Goal: Information Seeking & Learning: Check status

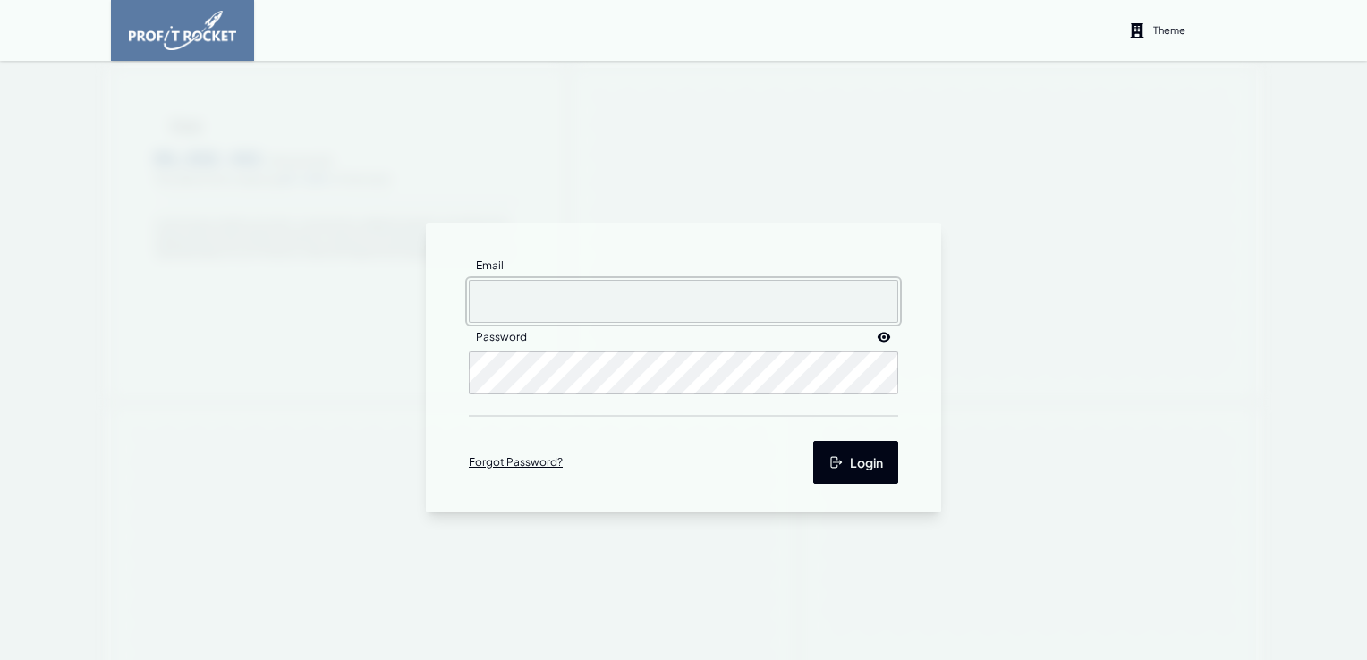
type input "[EMAIL_ADDRESS][DOMAIN_NAME]"
click at [858, 463] on button "Login" at bounding box center [855, 462] width 85 height 43
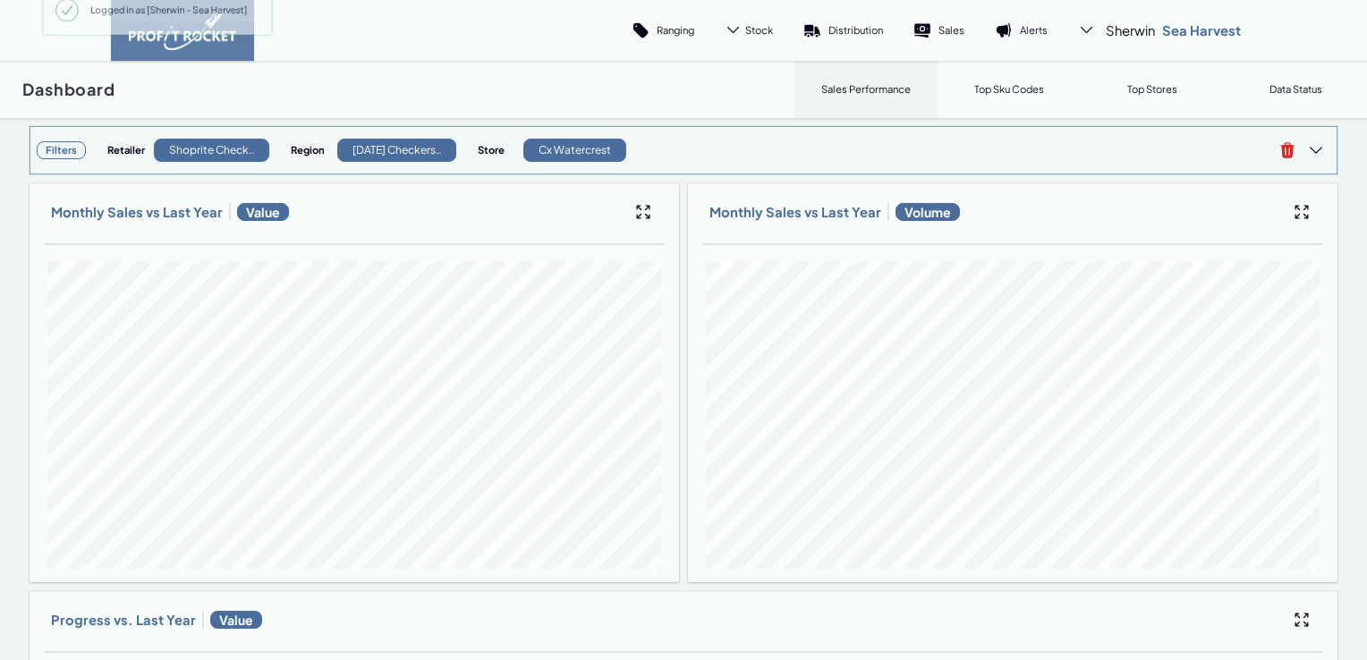
click at [64, 145] on h3 "Filters" at bounding box center [61, 150] width 49 height 18
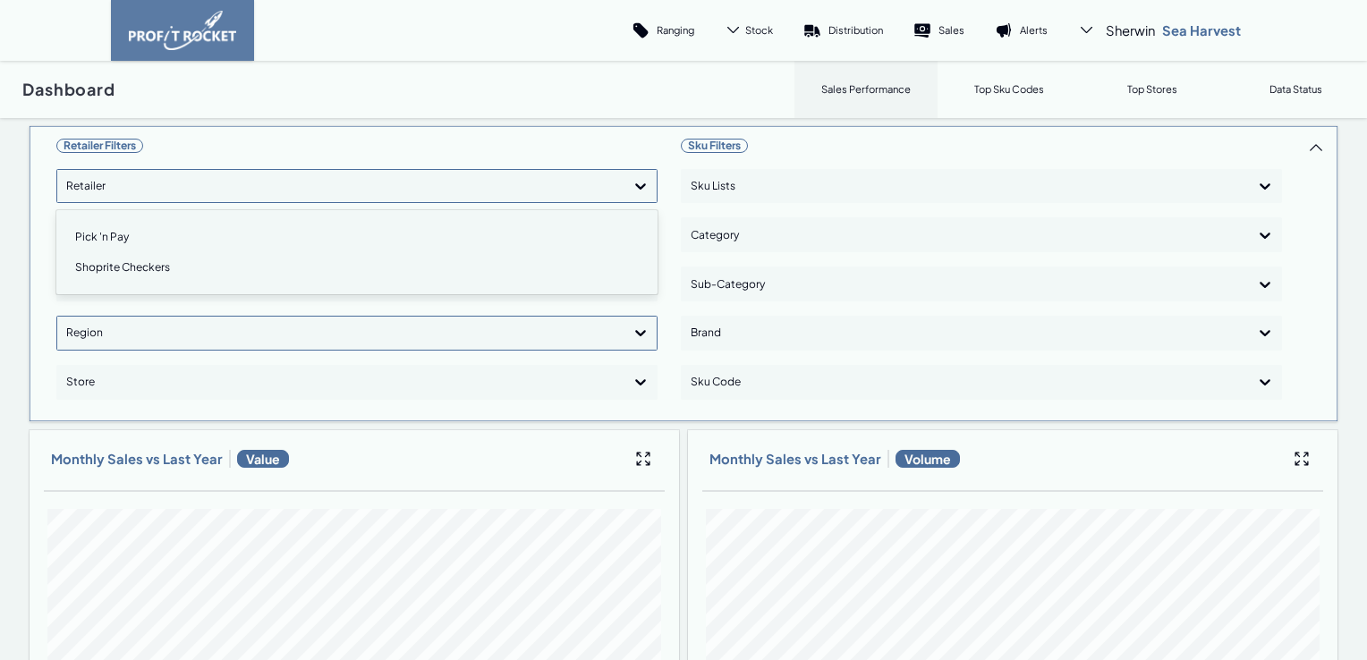
click at [640, 185] on icon at bounding box center [640, 186] width 18 height 18
click at [177, 233] on div "Pick 'n Pay" at bounding box center [356, 237] width 585 height 30
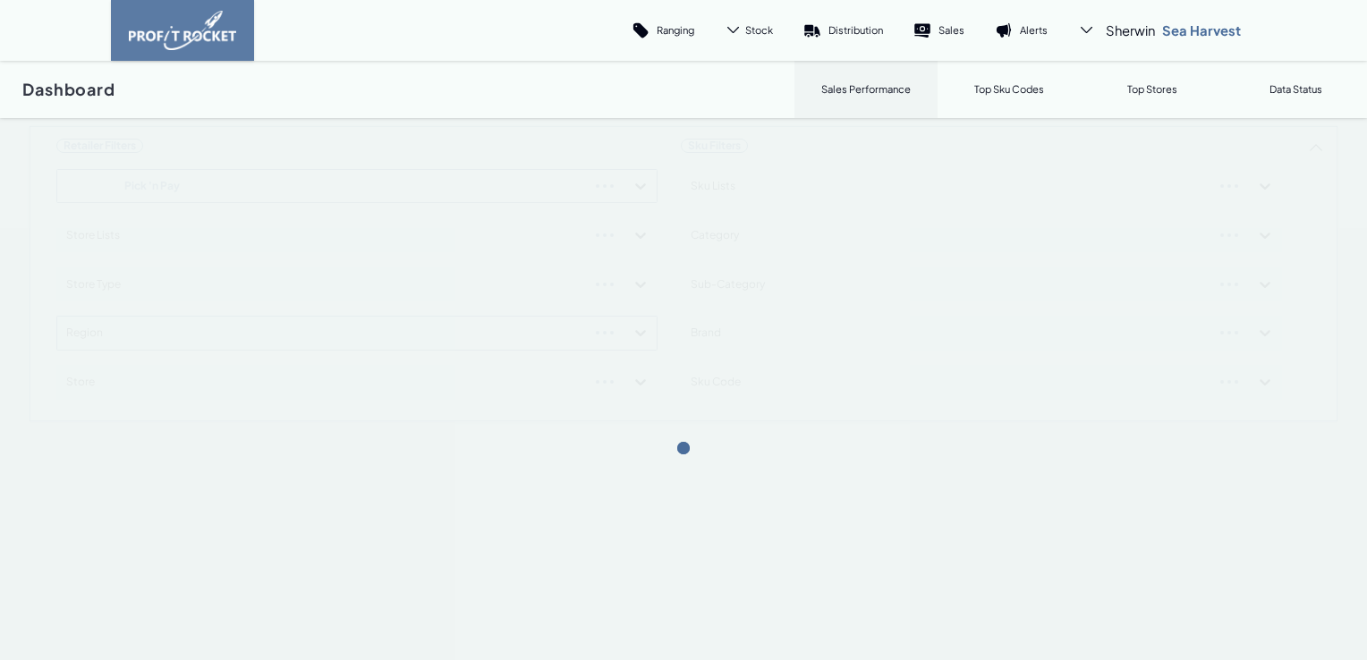
click at [632, 190] on div "Retailer Filters Pick 'n Pay Store Lists Store Type Region Store Sku Filters Sk…" at bounding box center [683, 273] width 1309 height 297
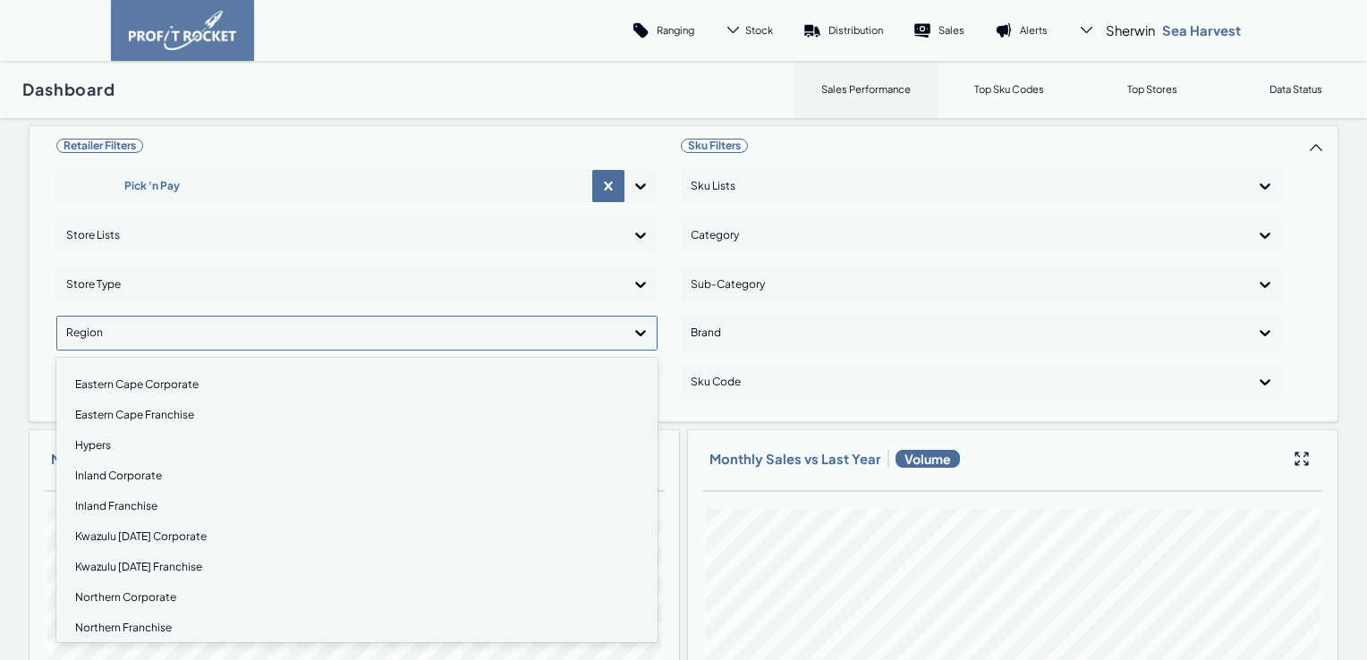
click at [635, 331] on icon at bounding box center [640, 333] width 18 height 18
click at [90, 567] on div "Kwazulu [DATE] Franchise" at bounding box center [356, 567] width 585 height 30
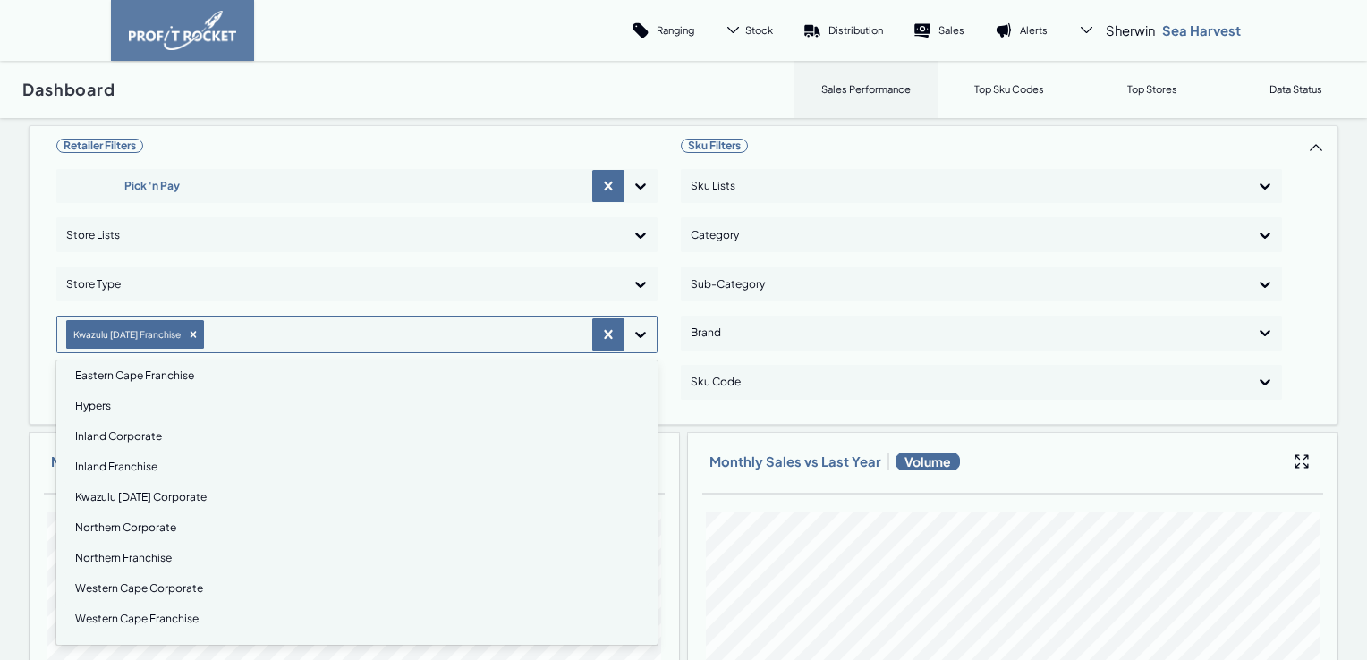
scroll to position [43, 0]
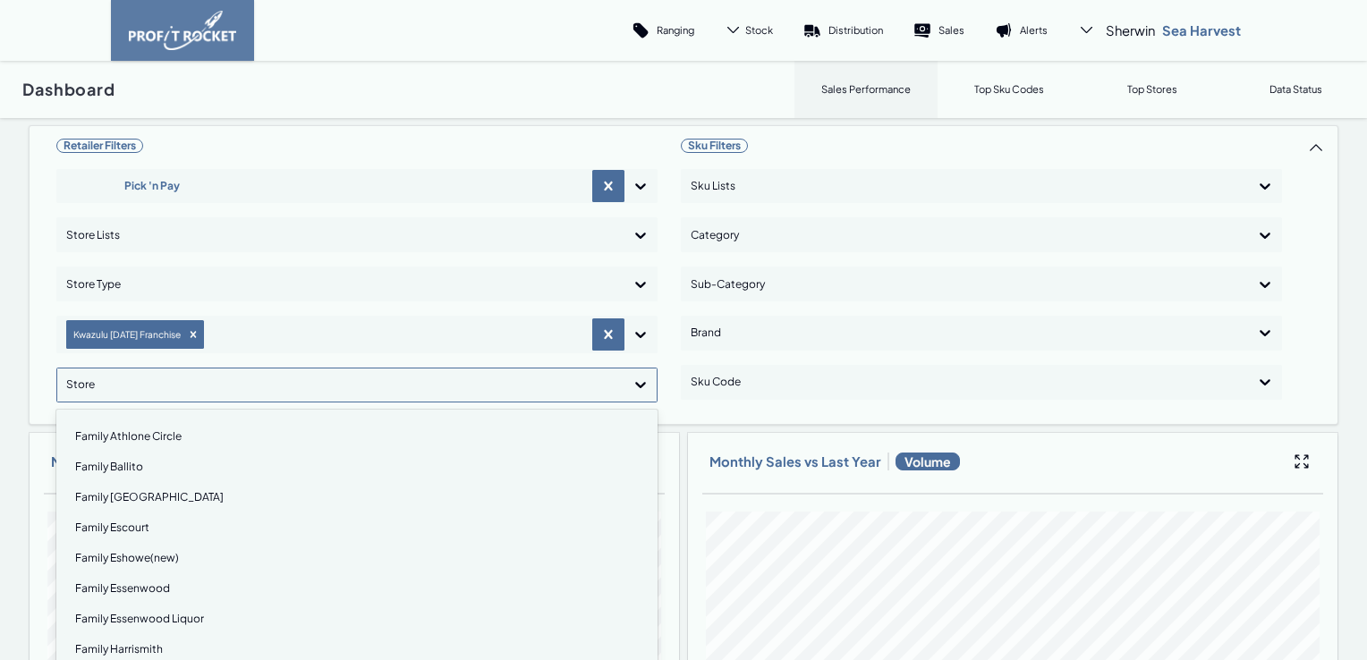
click at [631, 385] on icon at bounding box center [640, 385] width 18 height 18
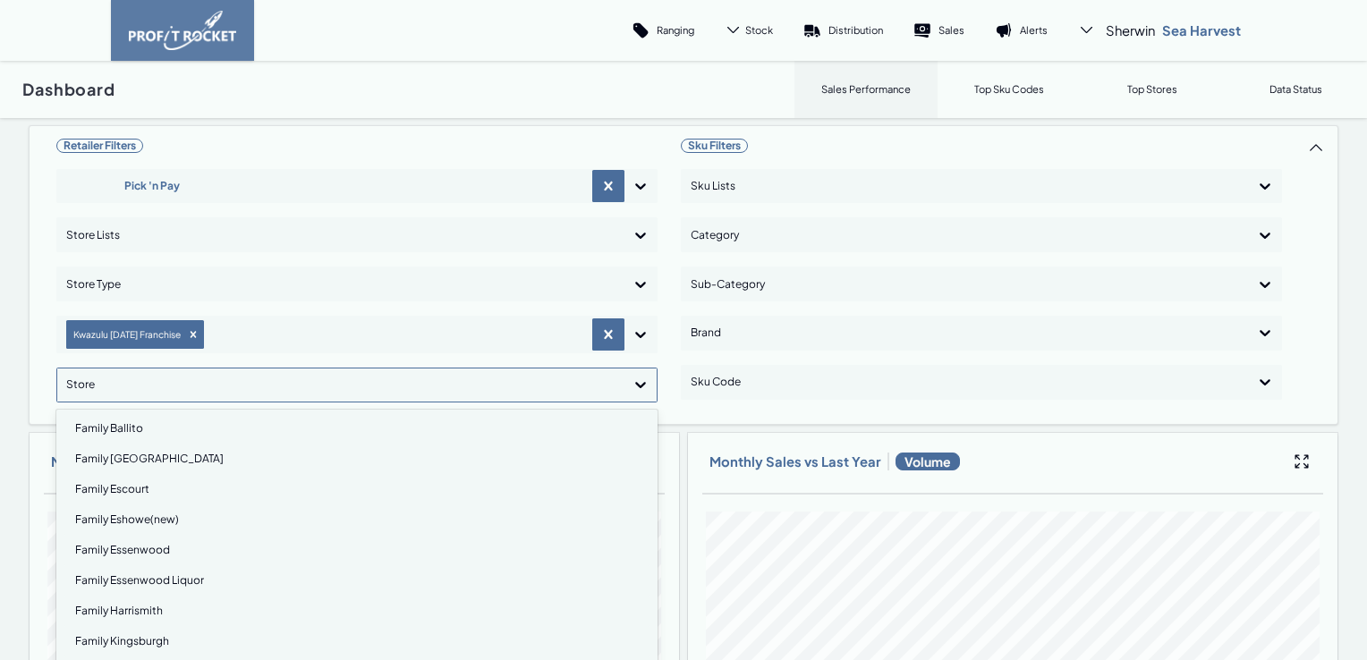
scroll to position [0, 0]
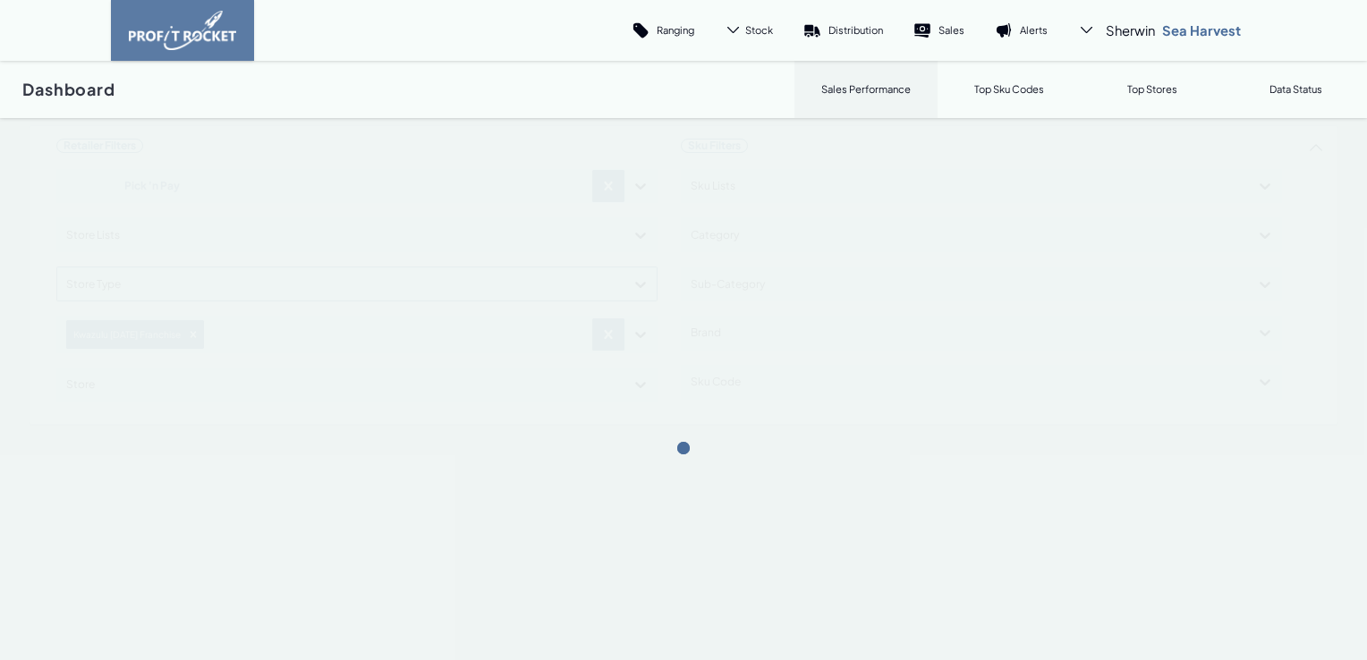
click at [633, 283] on div "Retailer Filters Pick 'n Pay Store Lists Select is focused ,type to refine list…" at bounding box center [683, 275] width 1309 height 300
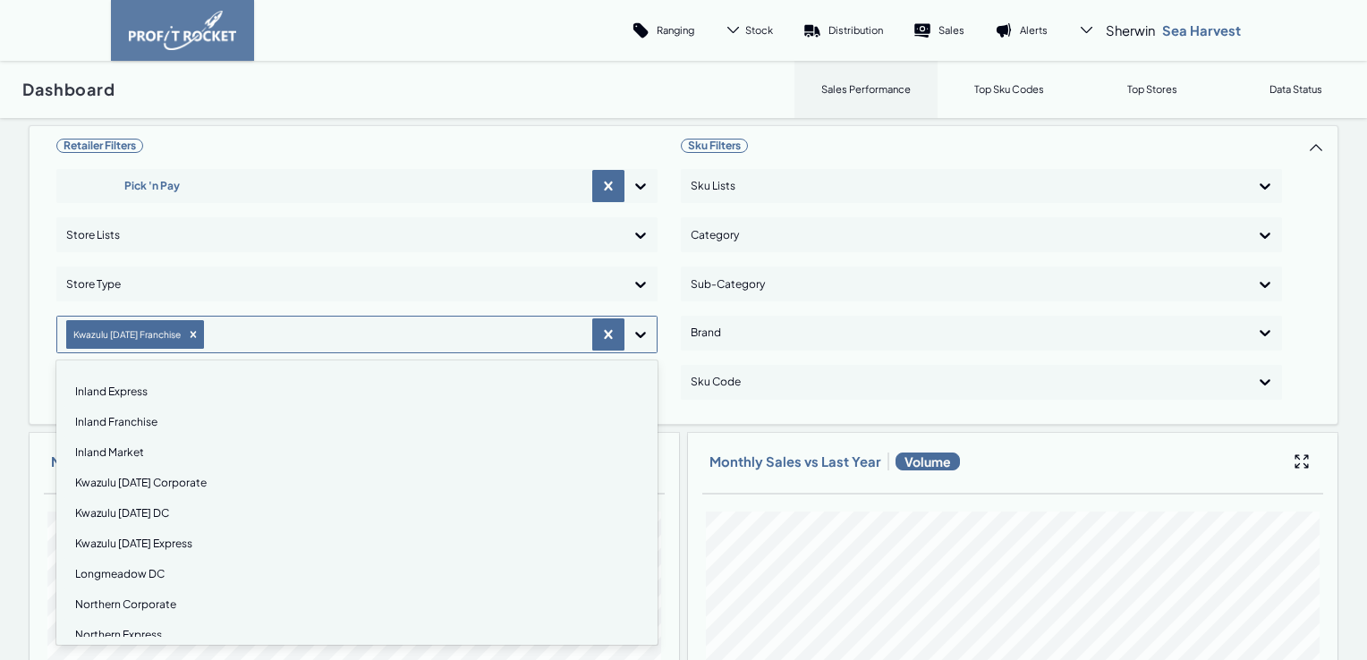
scroll to position [179, 0]
click at [157, 542] on div "Kwazulu [DATE] Express" at bounding box center [356, 543] width 585 height 30
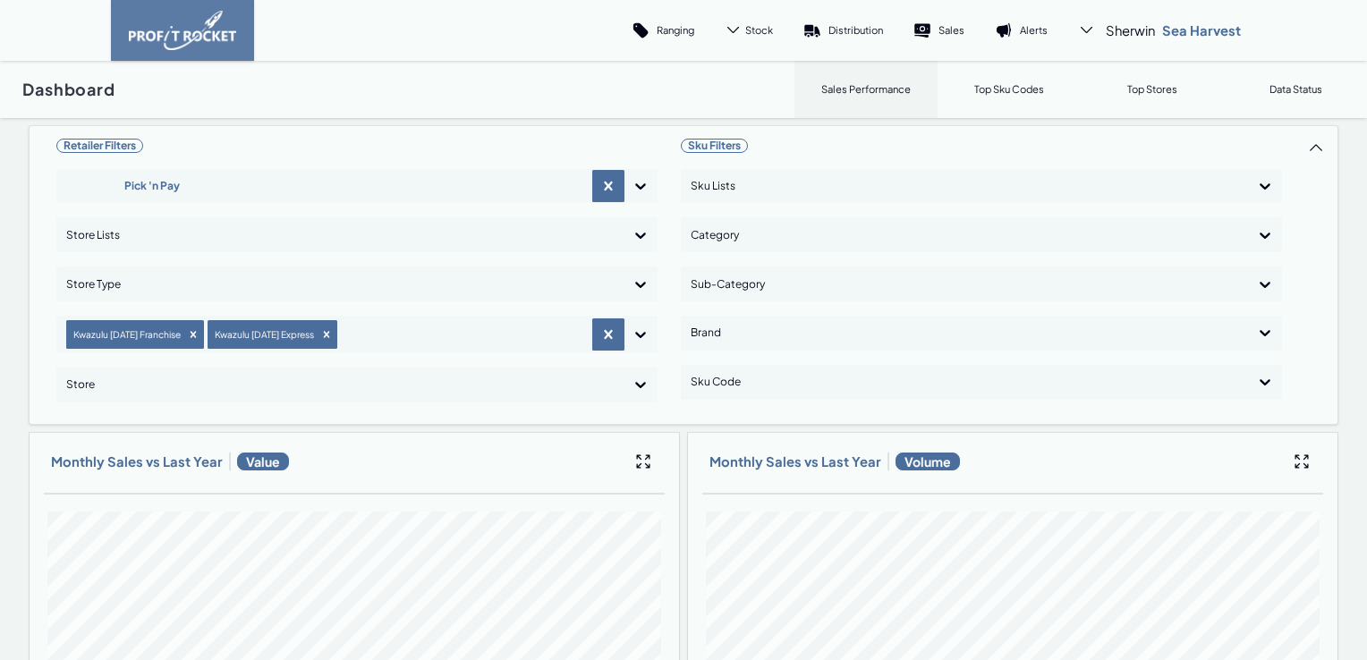
click at [634, 377] on icon at bounding box center [640, 385] width 18 height 18
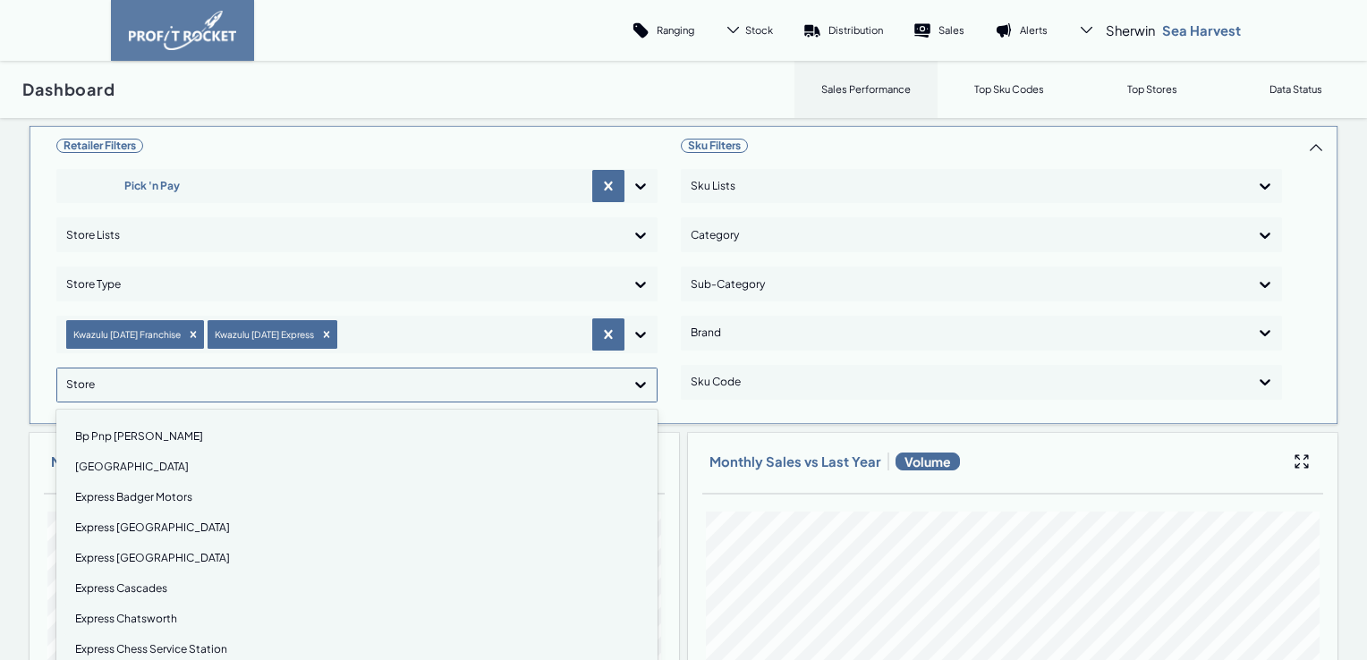
click at [123, 614] on div "Express Chatsworth" at bounding box center [356, 619] width 585 height 30
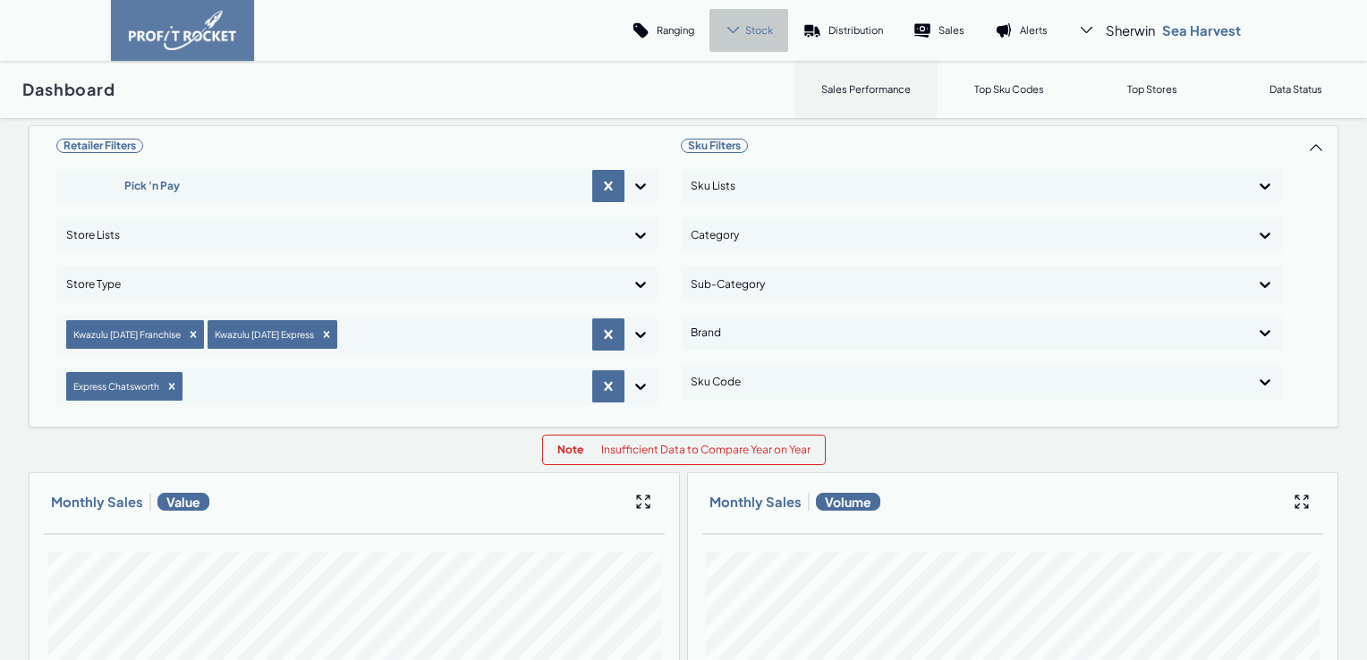
click at [758, 34] on span "Stock" at bounding box center [759, 29] width 28 height 13
click at [748, 116] on p "Cover" at bounding box center [743, 122] width 30 height 13
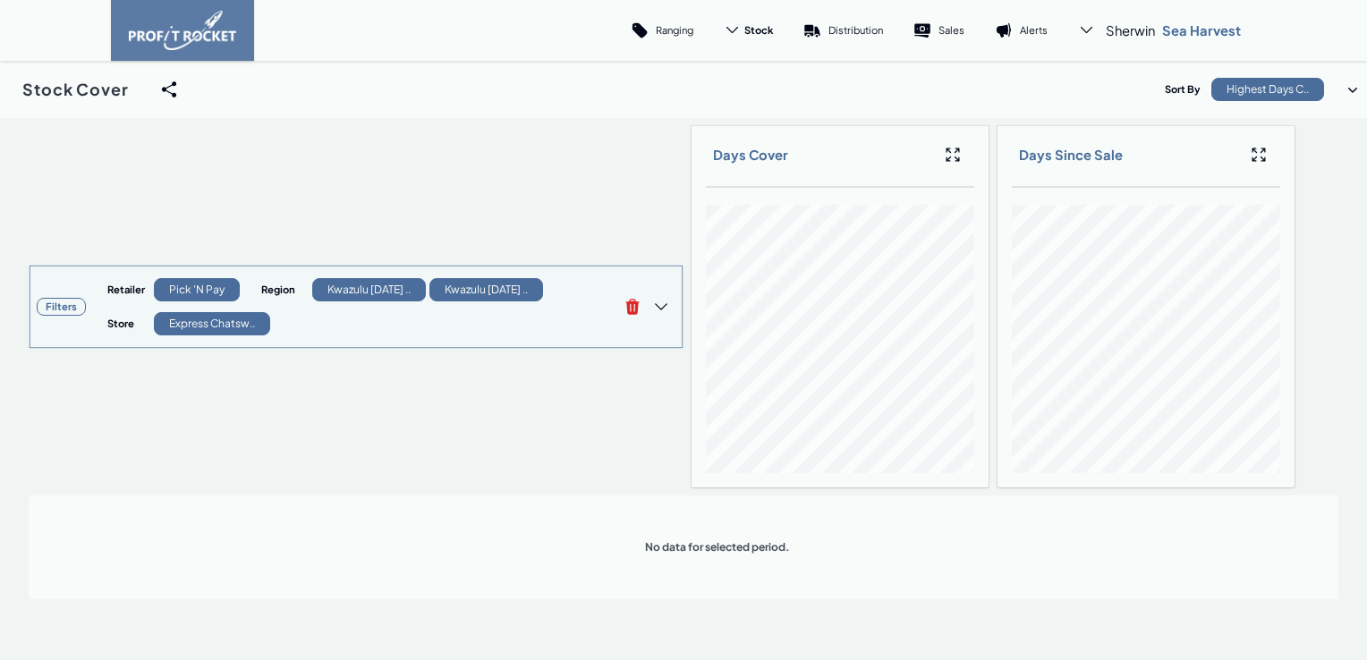
click at [66, 301] on h3 "Filters" at bounding box center [61, 307] width 49 height 18
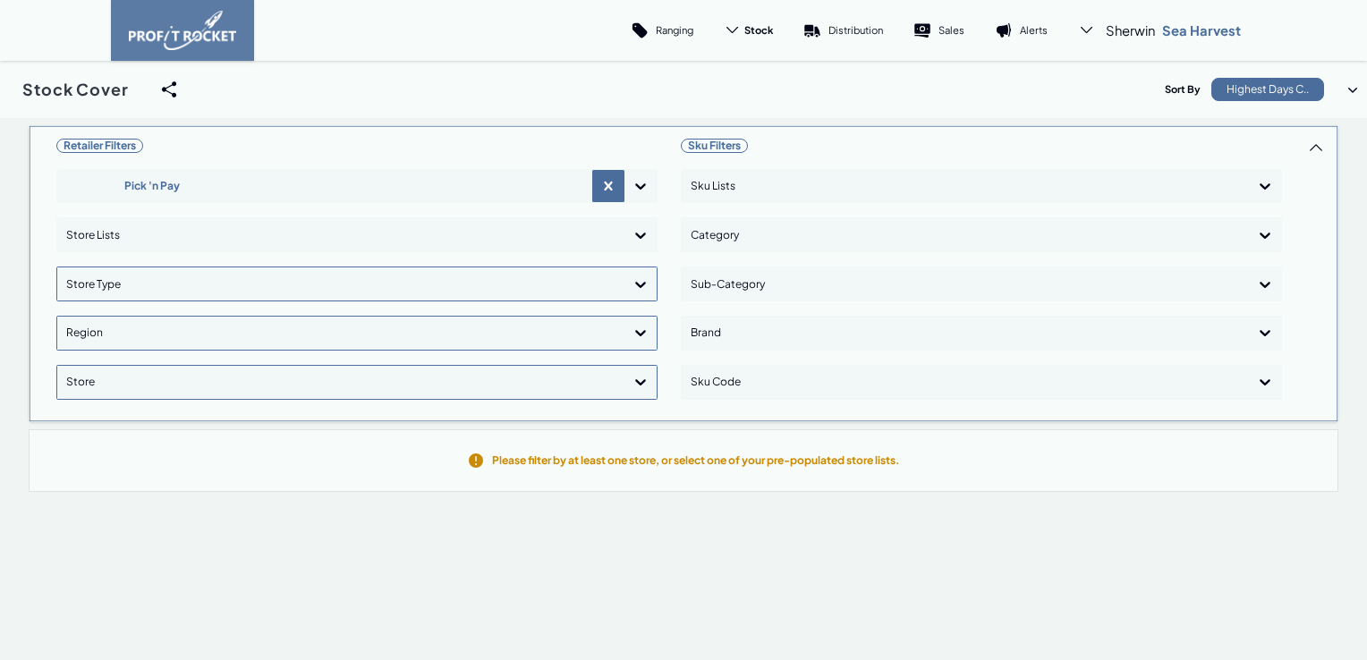
click at [626, 284] on div at bounding box center [640, 284] width 32 height 32
click at [599, 391] on div at bounding box center [340, 382] width 549 height 26
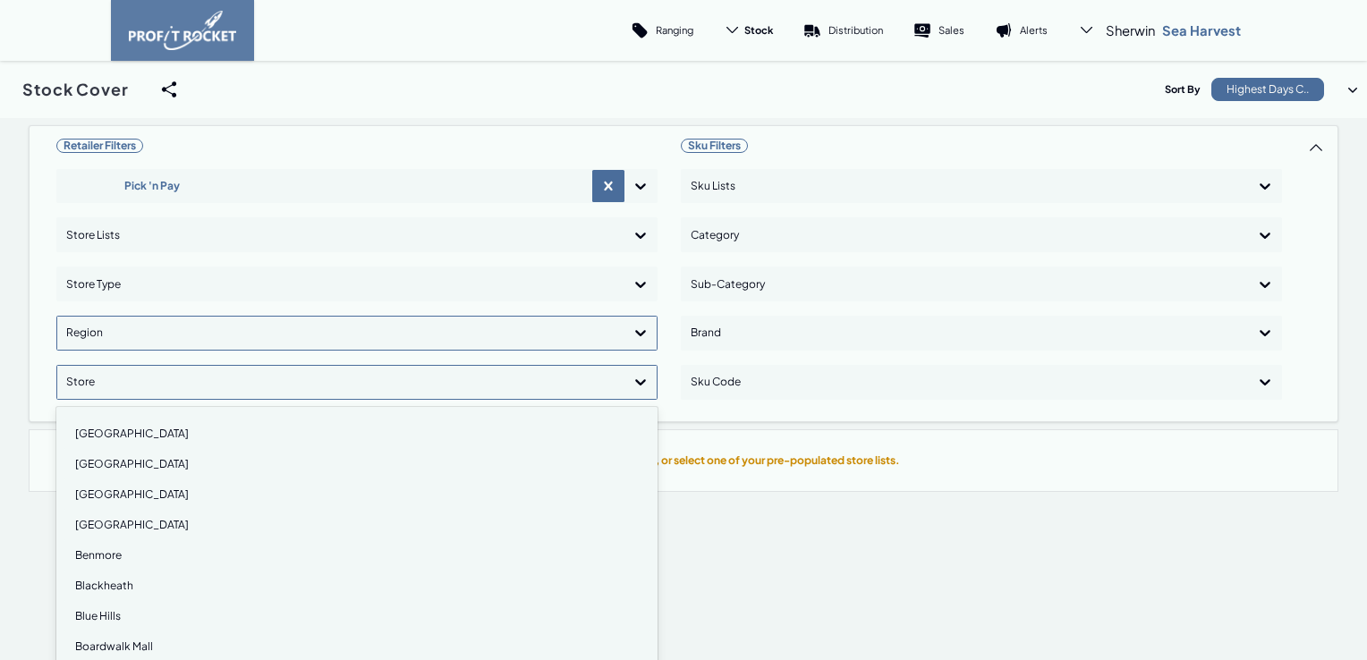
click at [631, 333] on icon at bounding box center [640, 333] width 18 height 18
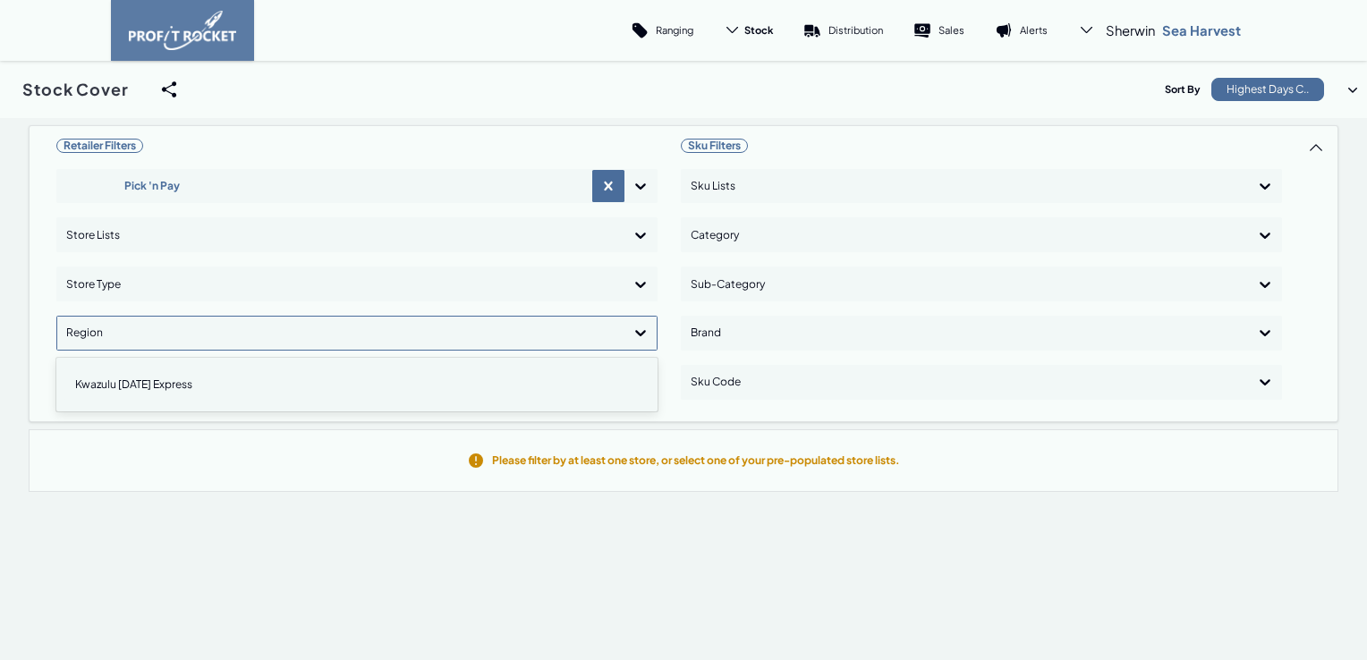
click at [631, 333] on icon at bounding box center [640, 333] width 18 height 18
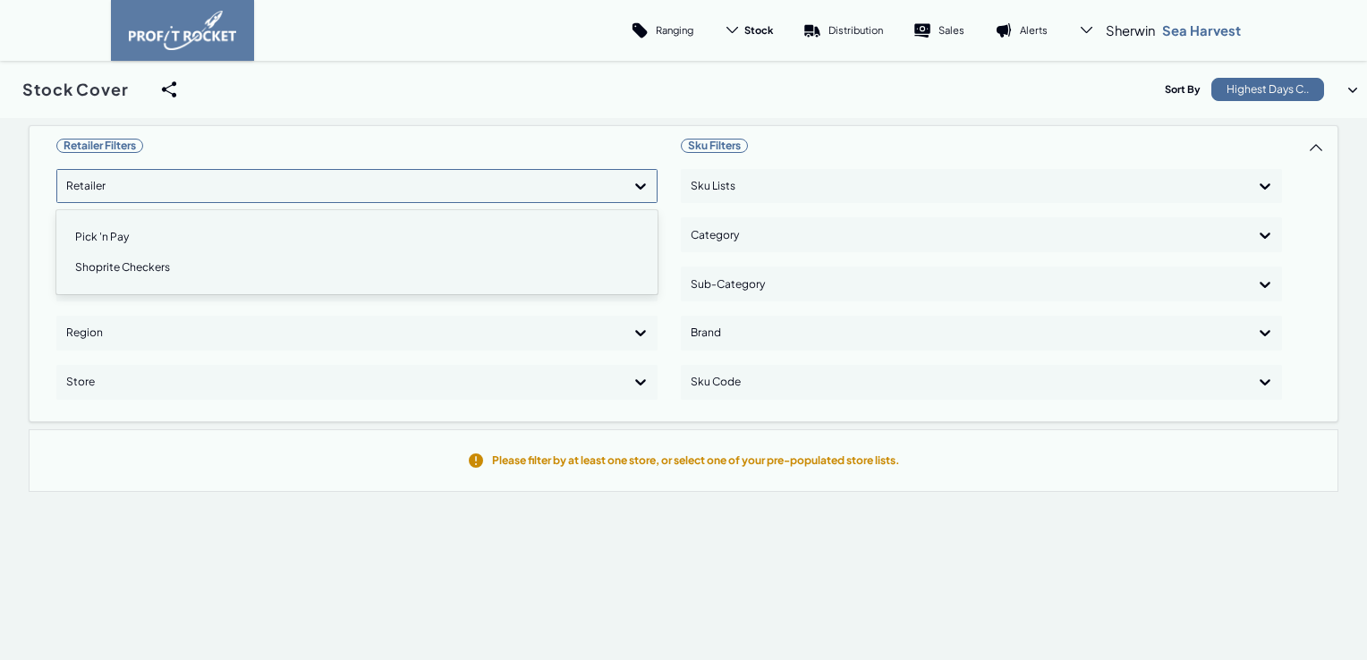
click at [141, 189] on div at bounding box center [340, 187] width 549 height 26
click at [99, 240] on div "Pick 'n Pay" at bounding box center [356, 237] width 585 height 30
click at [644, 182] on div "Retailer Filters option Pick 'n Pay, selected. option Pick 'n Pay selected, 1 o…" at bounding box center [356, 273] width 601 height 281
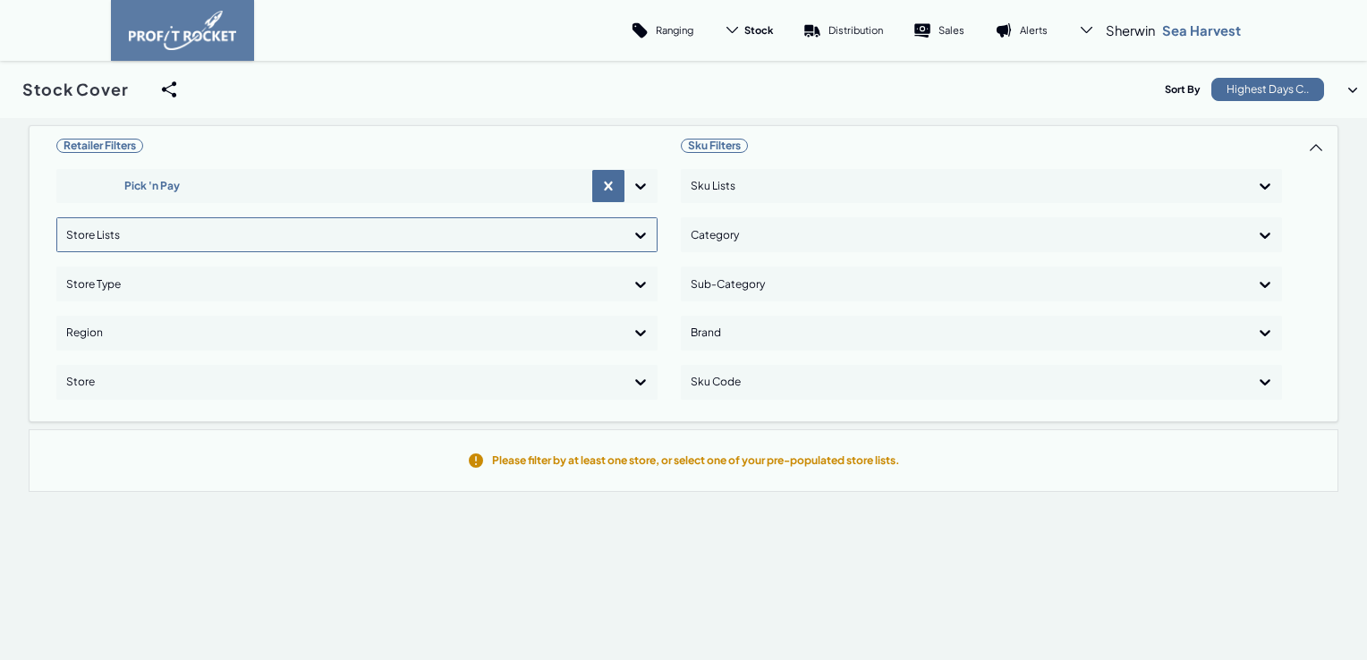
click at [631, 232] on icon at bounding box center [640, 235] width 18 height 18
click at [633, 279] on icon at bounding box center [640, 284] width 18 height 18
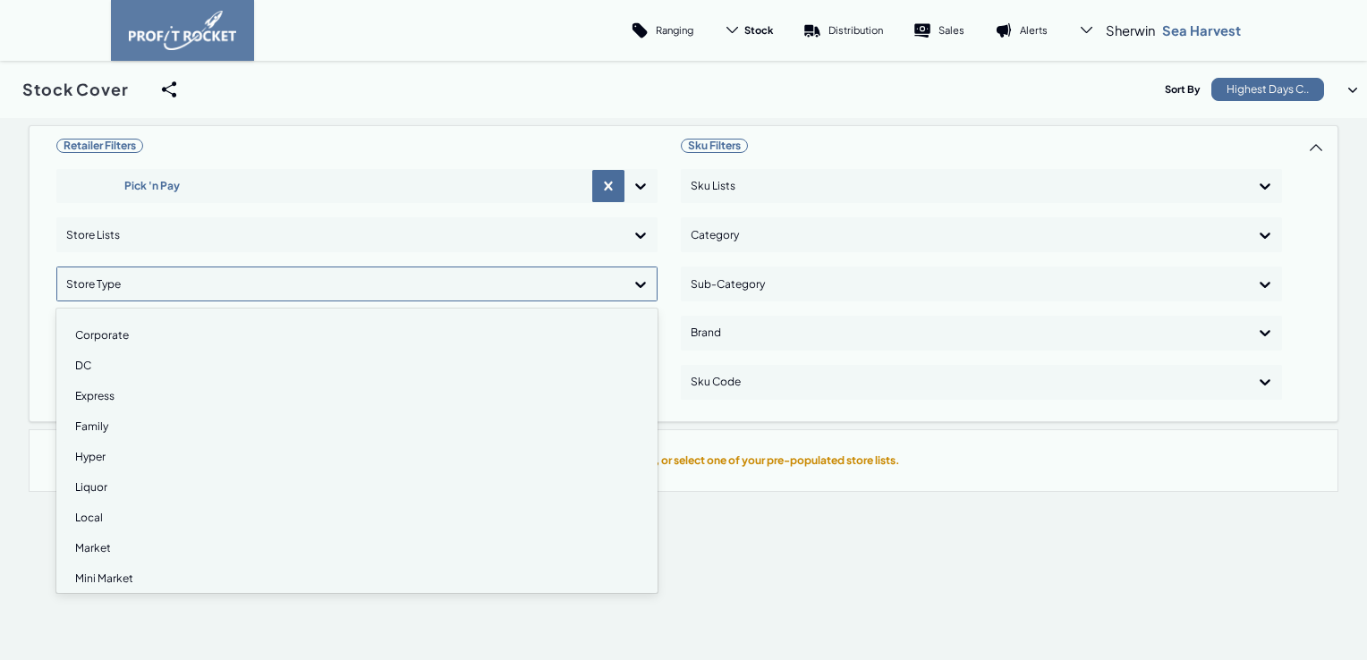
click at [91, 430] on div "Family" at bounding box center [356, 426] width 585 height 30
click at [94, 399] on div "Express" at bounding box center [356, 399] width 585 height 30
click at [86, 456] on div "Local" at bounding box center [356, 460] width 585 height 30
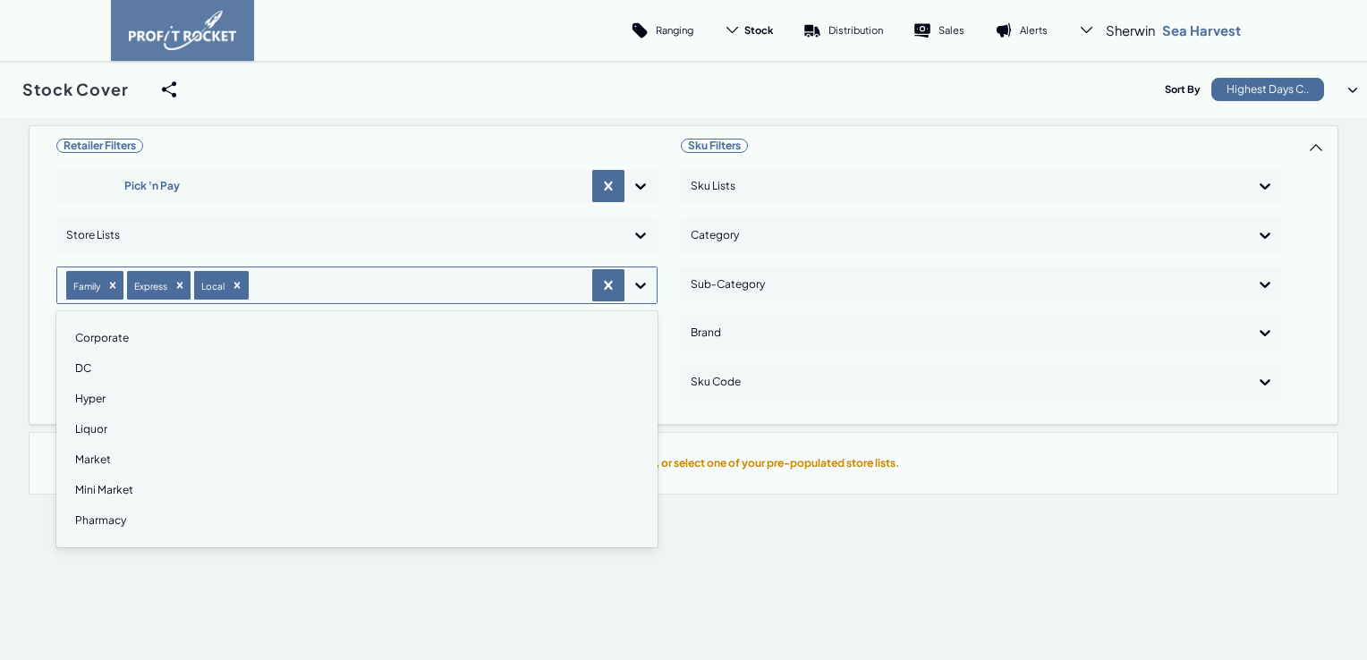
click at [94, 488] on div "Mini Market" at bounding box center [356, 490] width 585 height 30
click at [93, 461] on div "Market" at bounding box center [356, 460] width 585 height 30
click at [80, 369] on div "DC" at bounding box center [356, 368] width 585 height 30
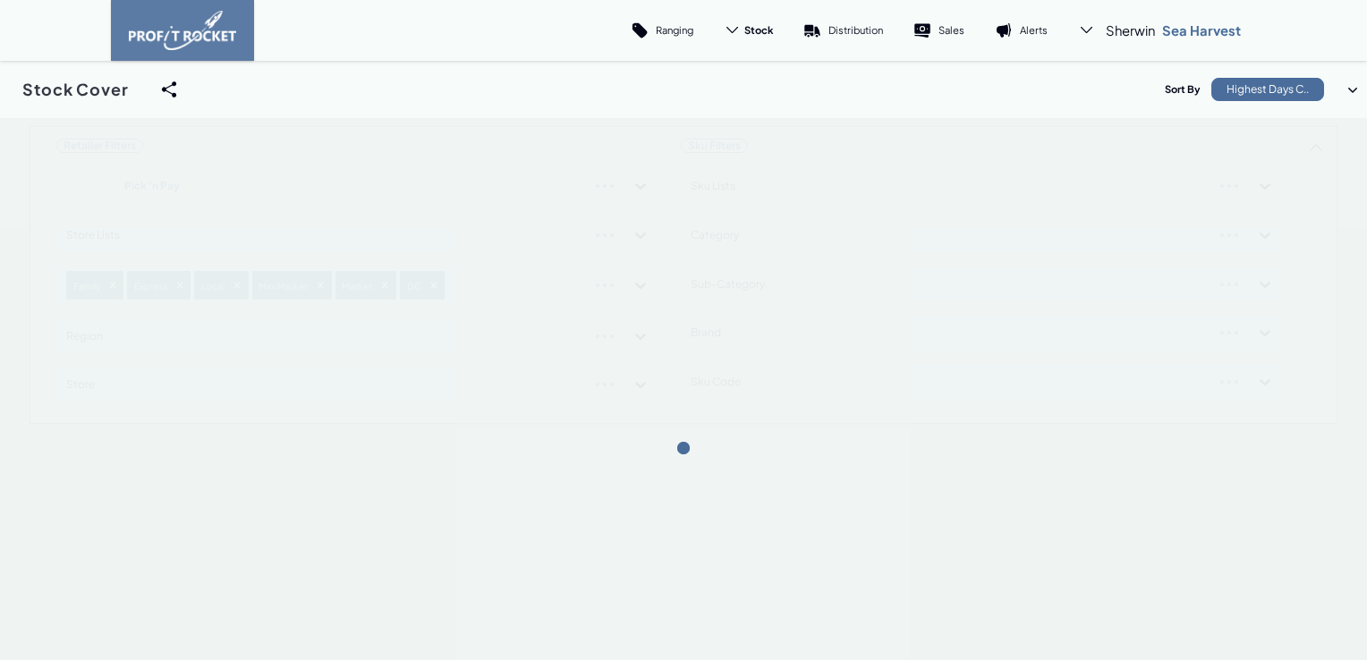
click at [634, 282] on div "Retailer Filters Pick 'n Pay Store Lists Family Express Local Mini Market Marke…" at bounding box center [683, 275] width 1309 height 300
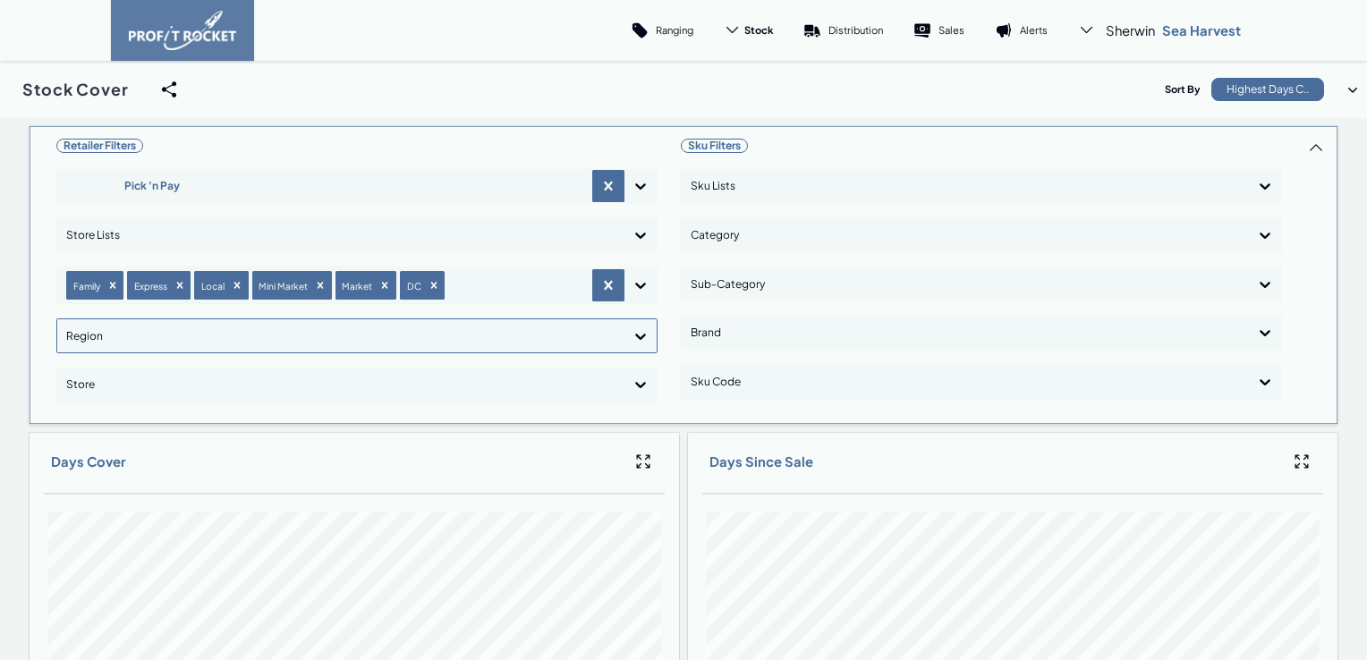
click at [632, 331] on icon at bounding box center [640, 336] width 18 height 18
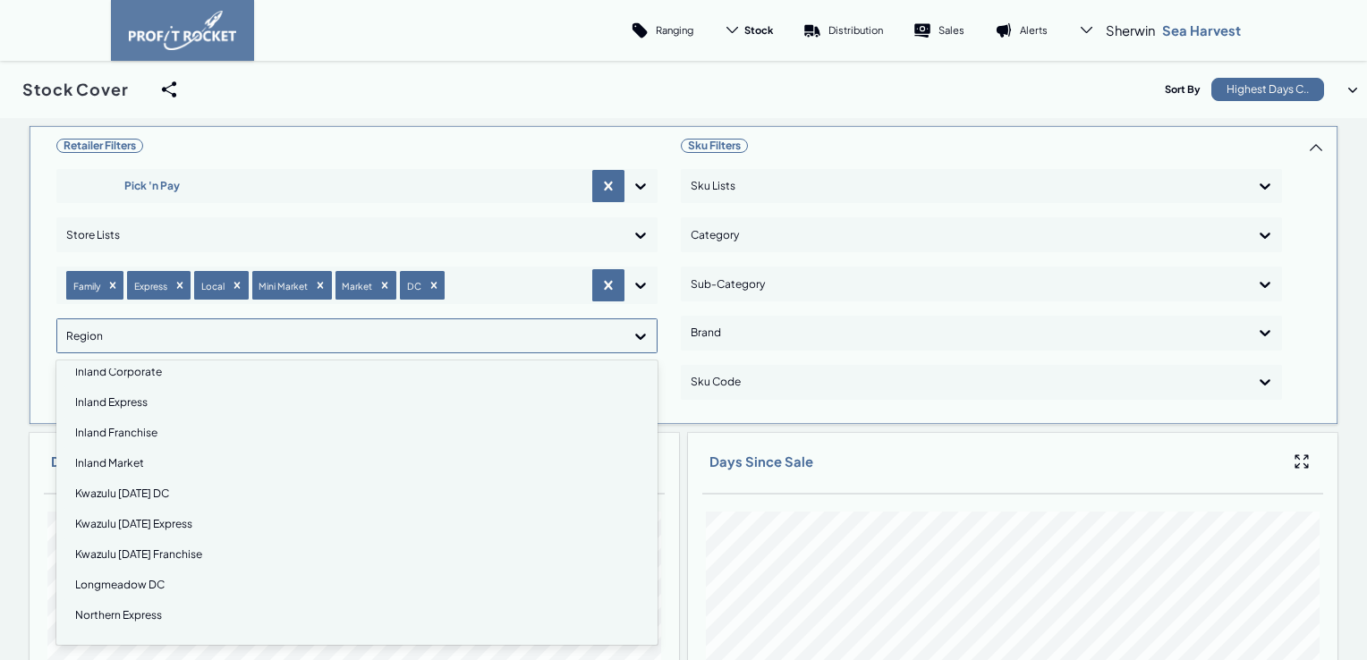
scroll to position [179, 0]
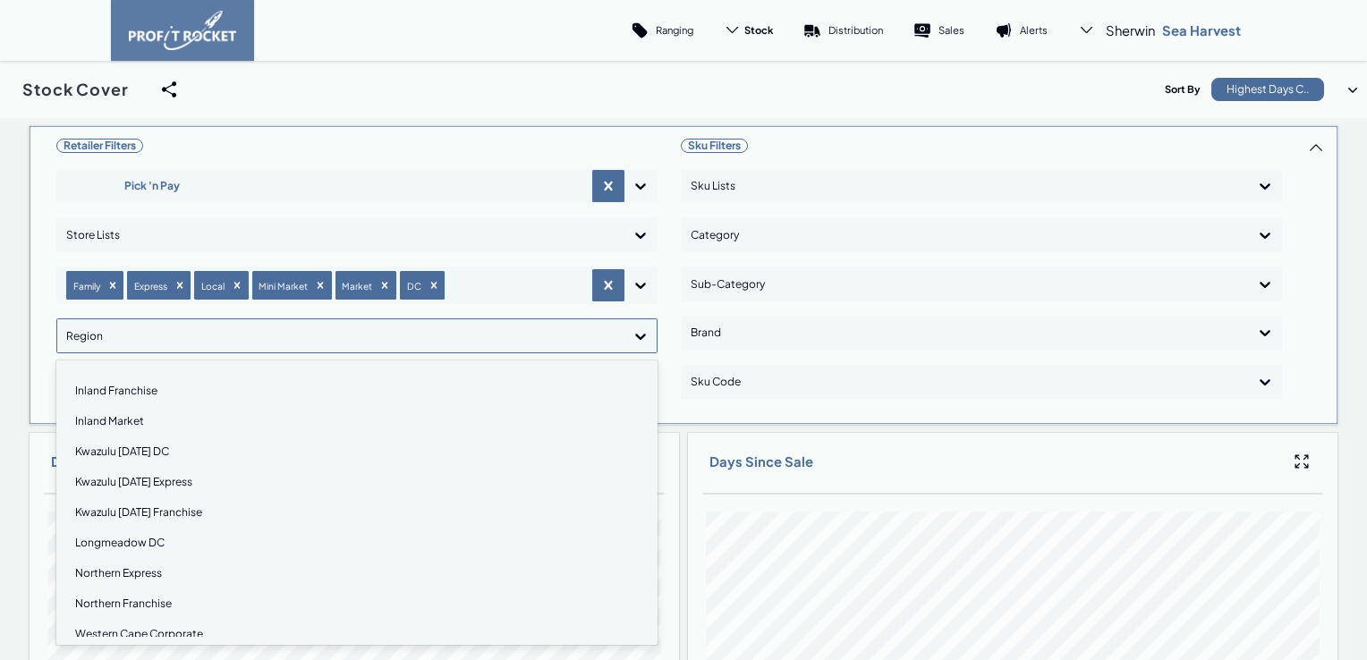
click at [138, 450] on div "Kwazulu [DATE] DC" at bounding box center [356, 451] width 585 height 30
click at [138, 450] on div "Kwazulu [DATE] Express" at bounding box center [356, 454] width 585 height 30
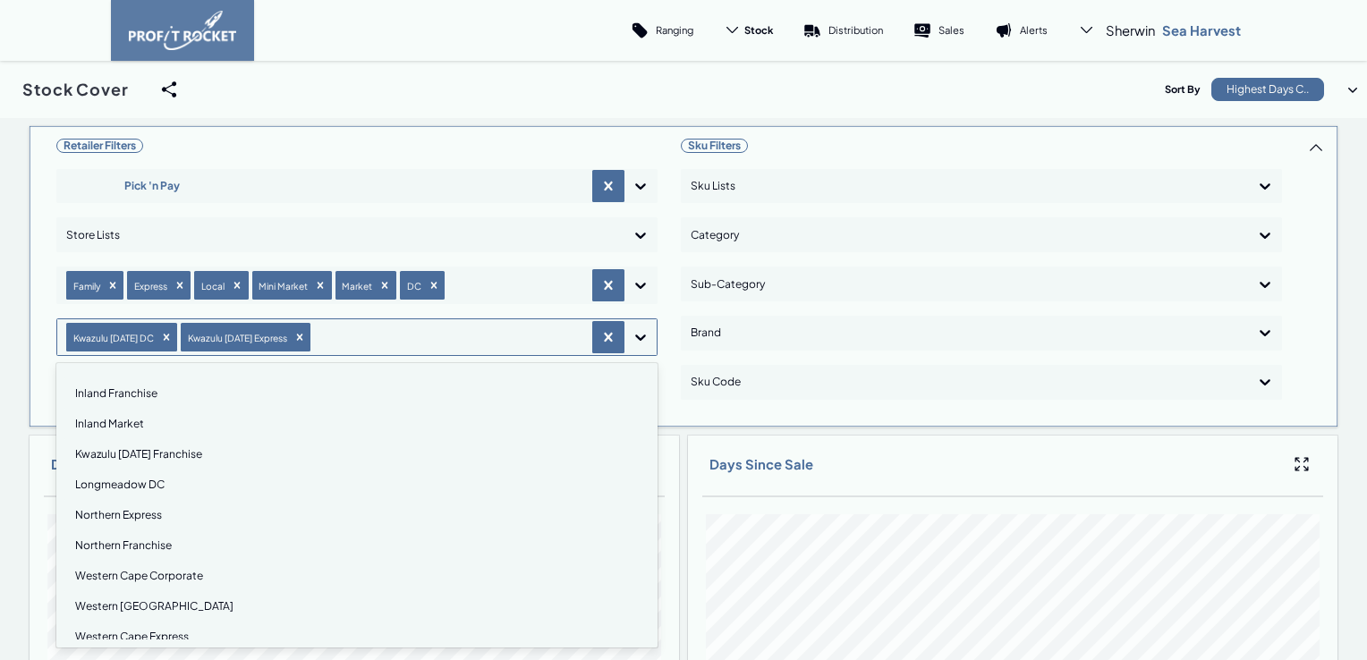
click at [138, 450] on div "Kwazulu [DATE] Franchise" at bounding box center [356, 454] width 585 height 30
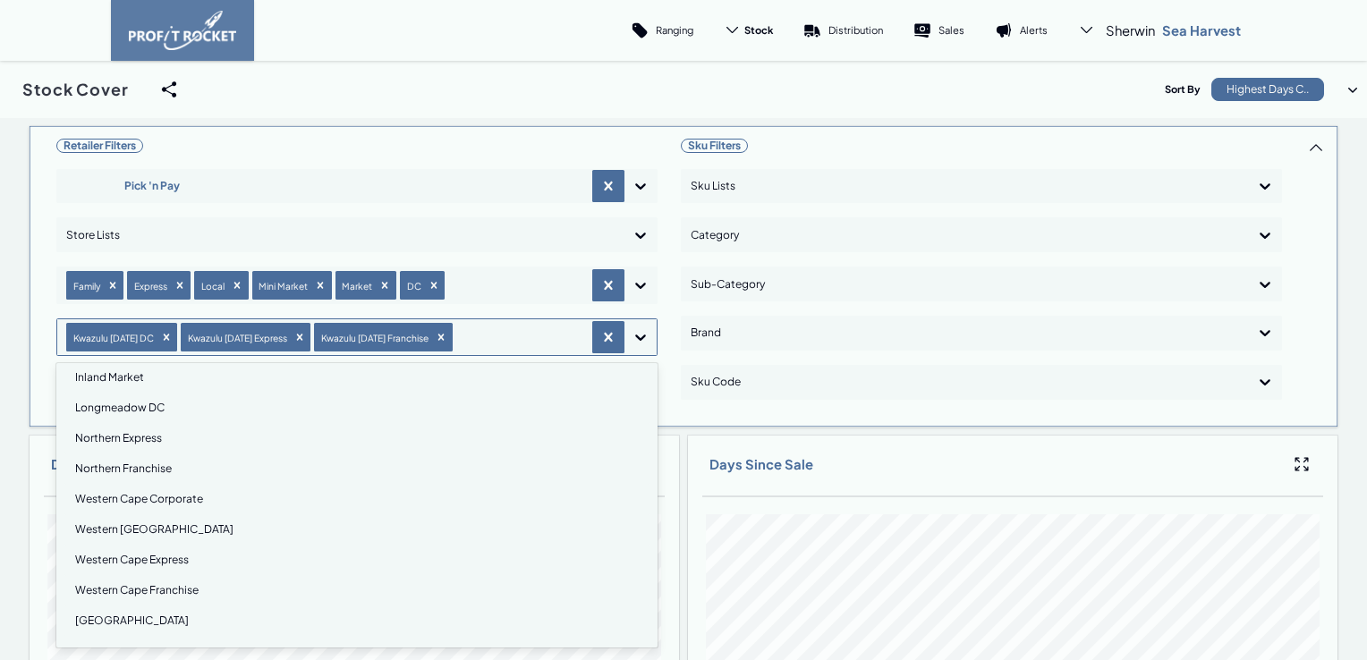
scroll to position [0, 0]
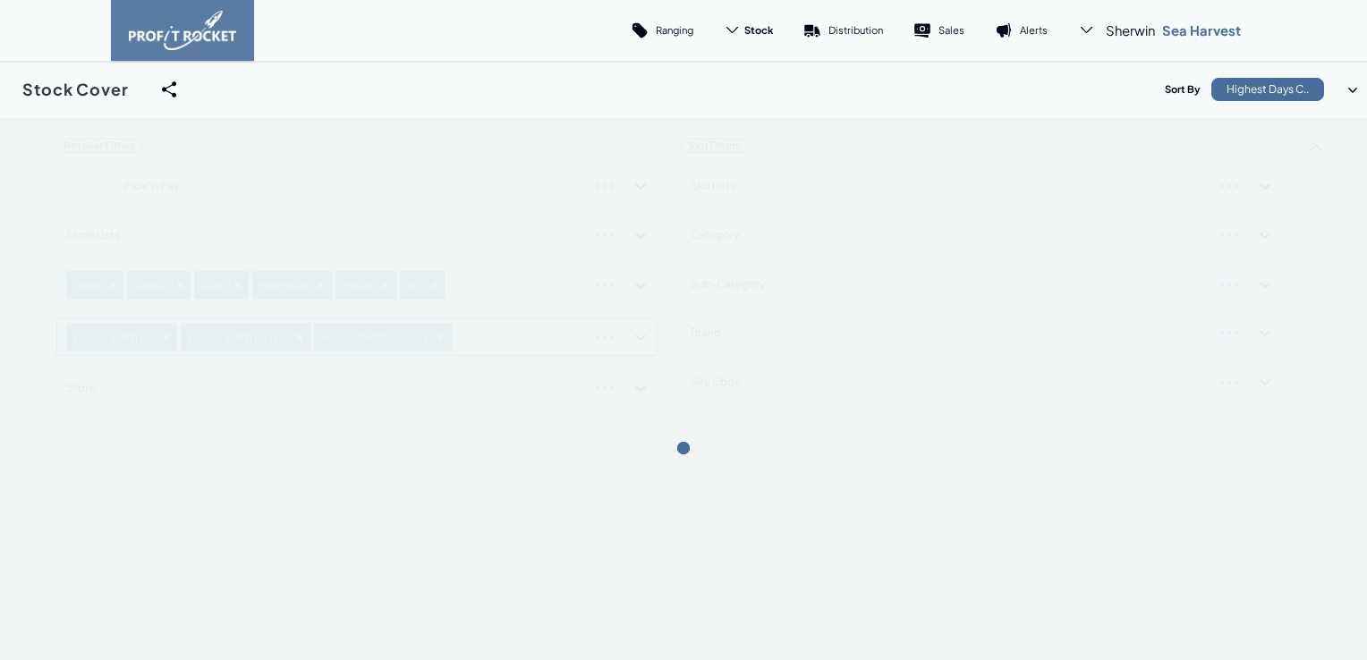
click at [637, 339] on div "Retailer Filters Pick 'n Pay Store Lists Family Express Local Mini Market Marke…" at bounding box center [683, 276] width 1309 height 302
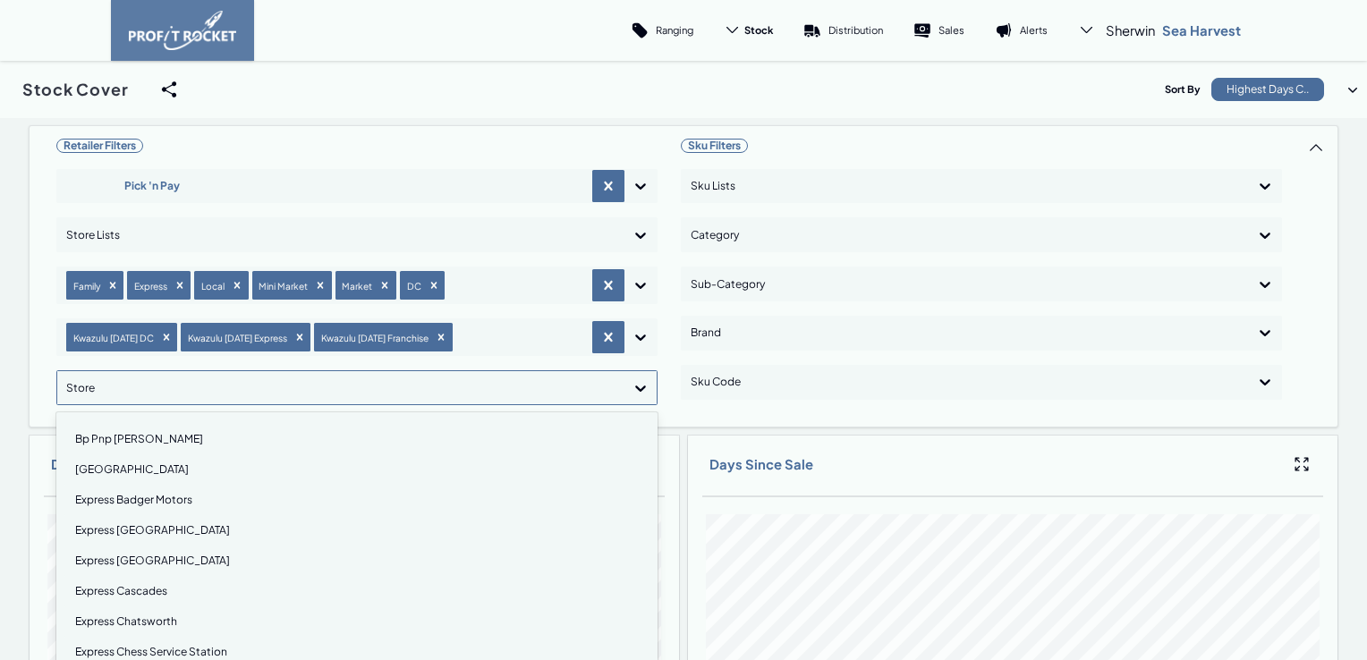
click at [634, 388] on icon at bounding box center [640, 388] width 18 height 18
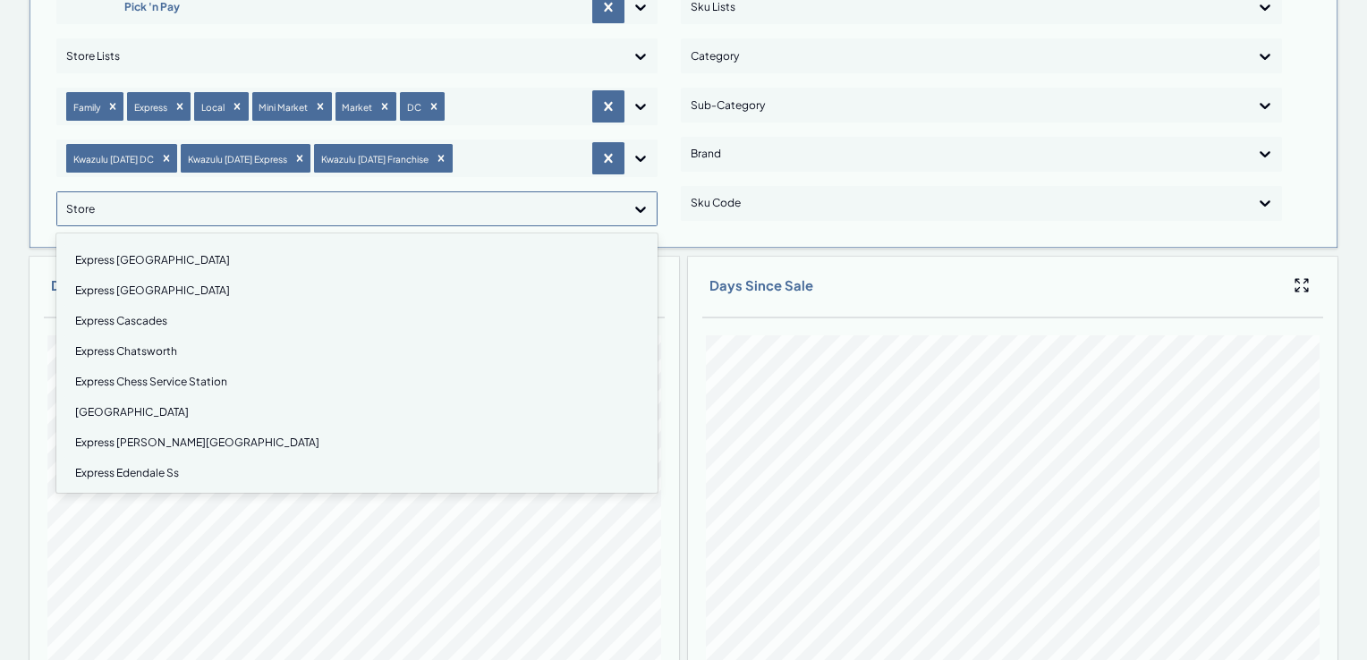
scroll to position [64, 0]
click at [160, 378] on div "Express Chatsworth" at bounding box center [356, 379] width 585 height 30
click at [637, 207] on div "Retailer Filters Pick 'n Pay Store Lists Family Express Local Mini Market Marke…" at bounding box center [683, 670] width 1309 height 1449
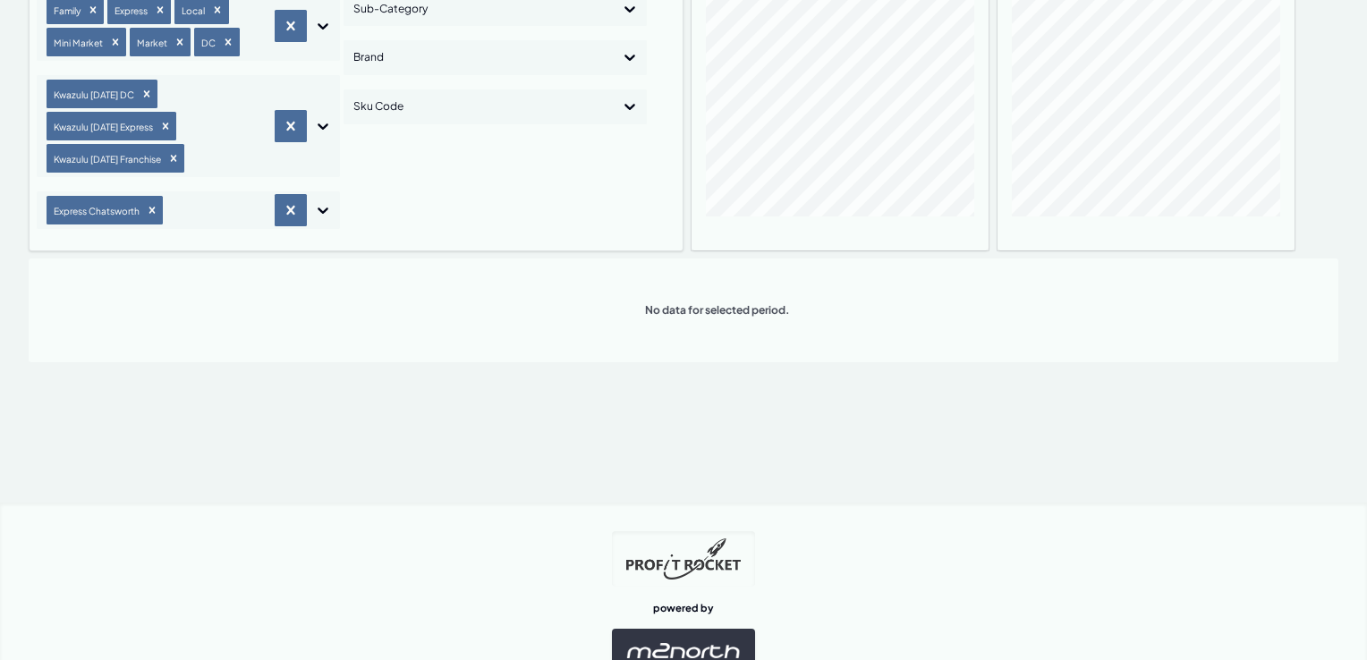
scroll to position [0, 0]
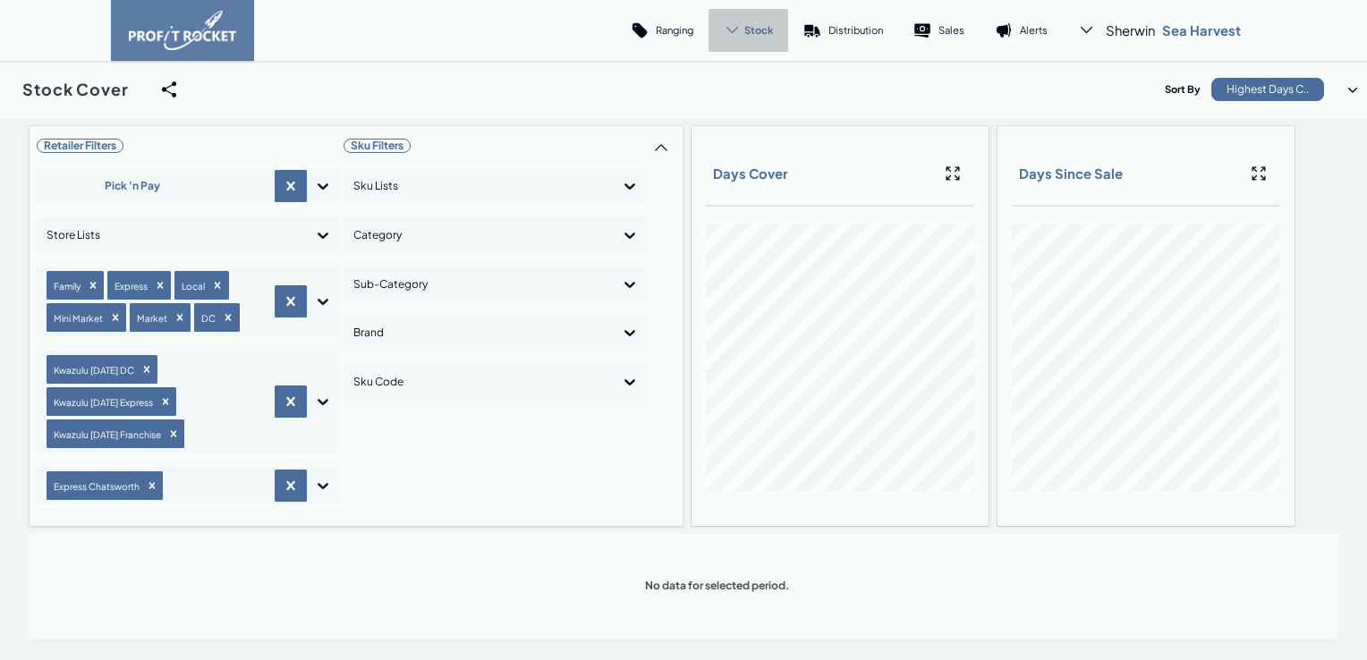
click at [751, 37] on span "Stock" at bounding box center [758, 29] width 29 height 13
click at [733, 119] on p "Cover" at bounding box center [743, 122] width 30 height 13
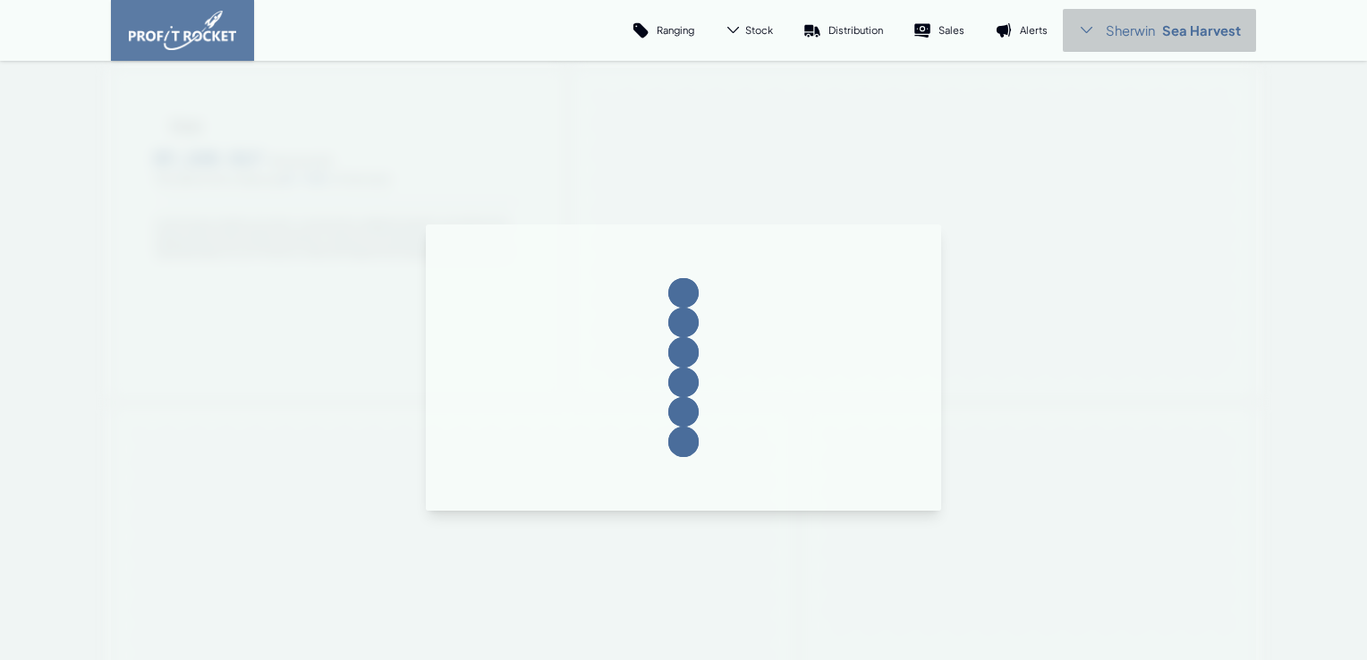
click at [1148, 31] on span "Sherwin" at bounding box center [1130, 30] width 49 height 18
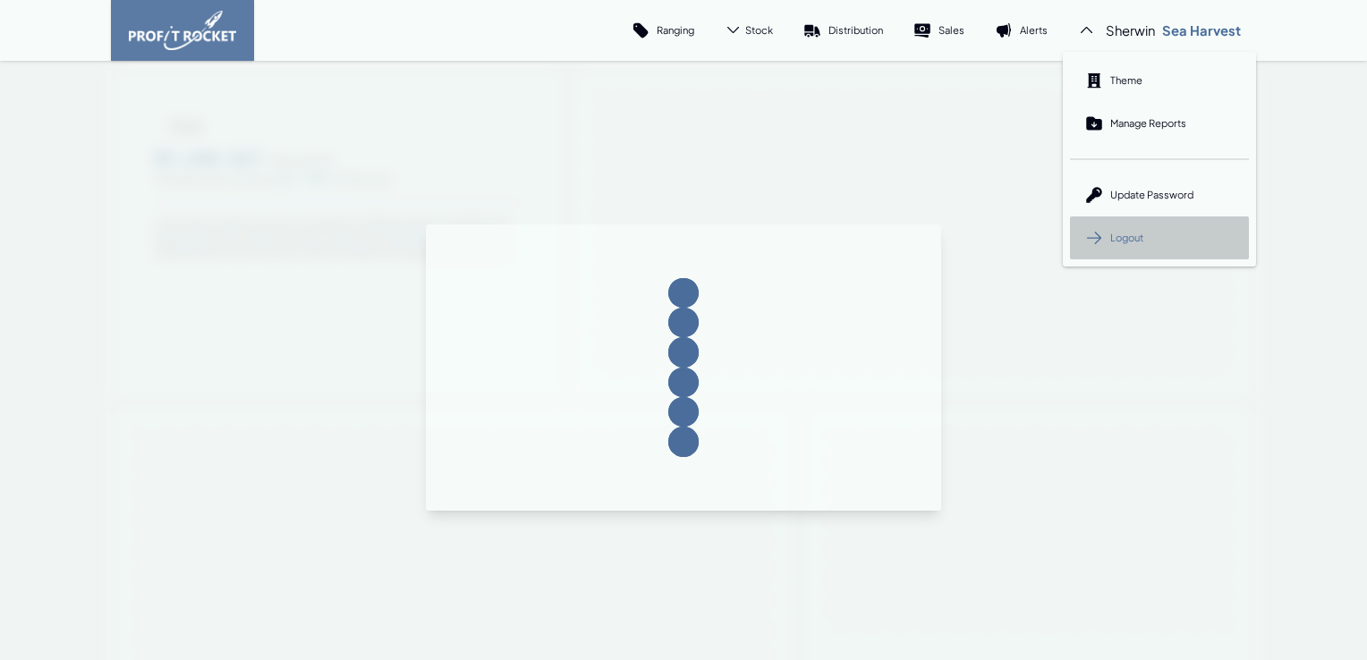
click at [1123, 237] on span "Logout" at bounding box center [1126, 237] width 33 height 13
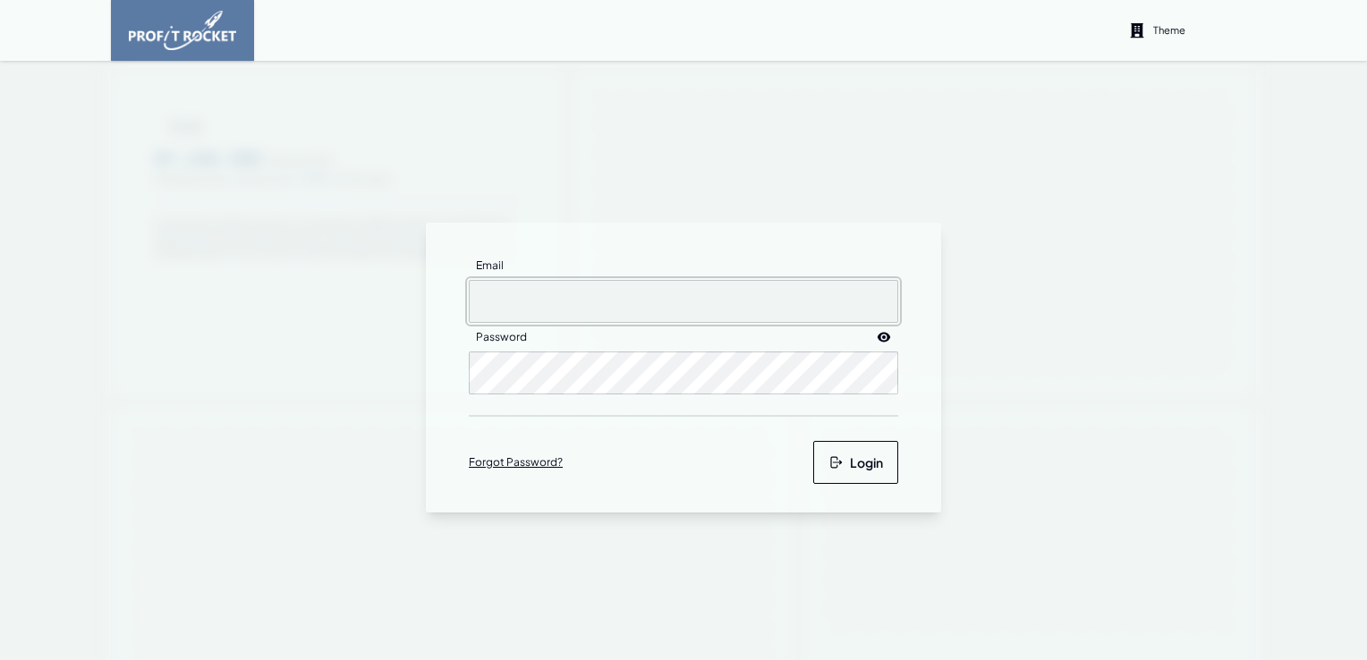
type input "[EMAIL_ADDRESS][DOMAIN_NAME]"
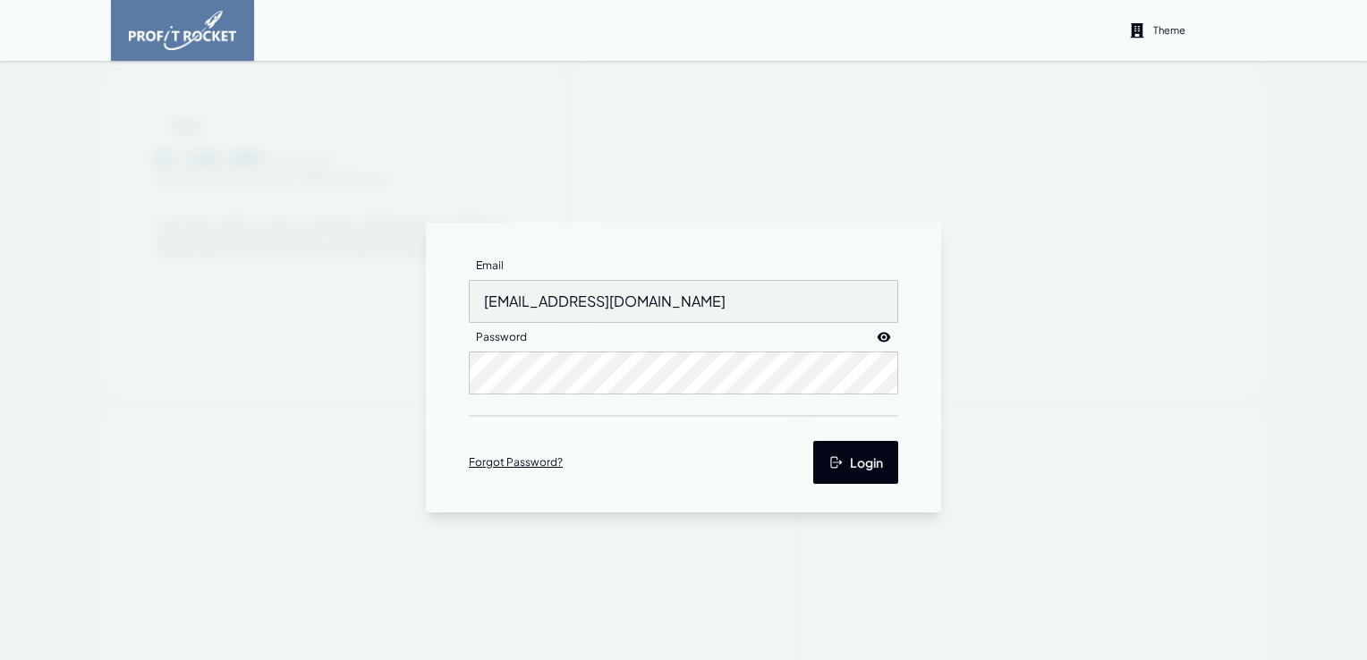
click at [856, 456] on button "Login" at bounding box center [855, 462] width 85 height 43
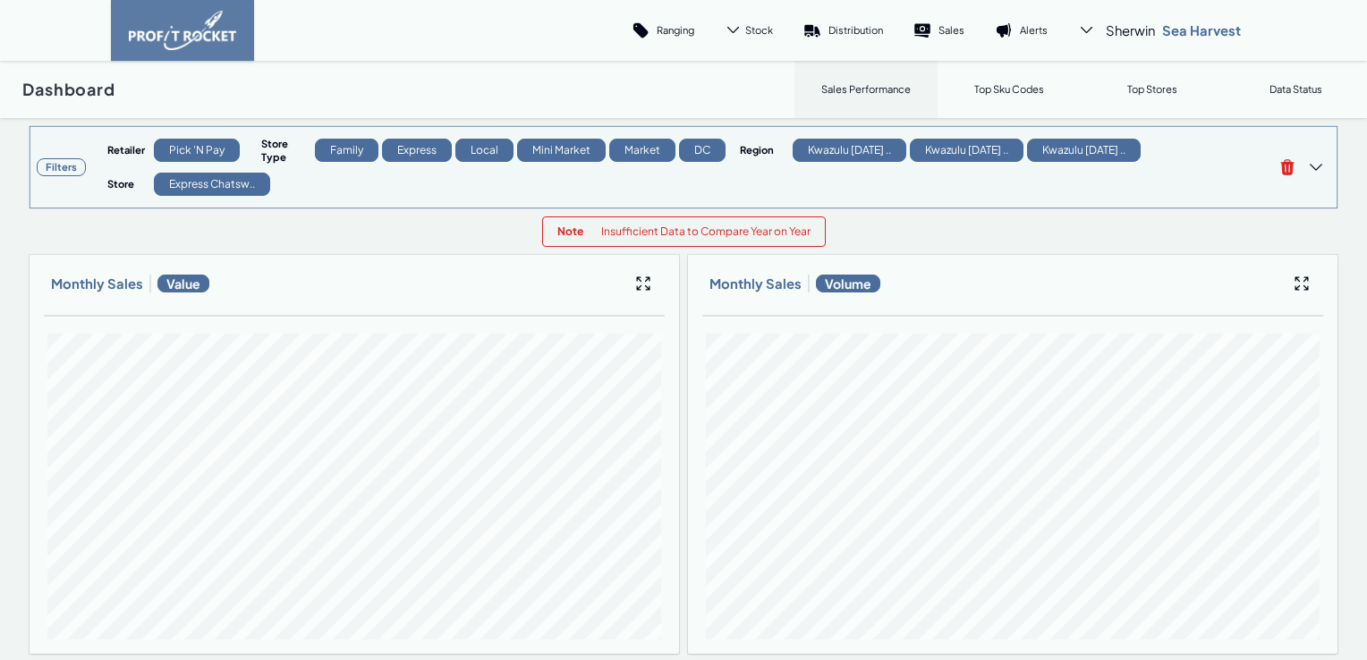
click at [54, 163] on h3 "Filters" at bounding box center [61, 167] width 49 height 18
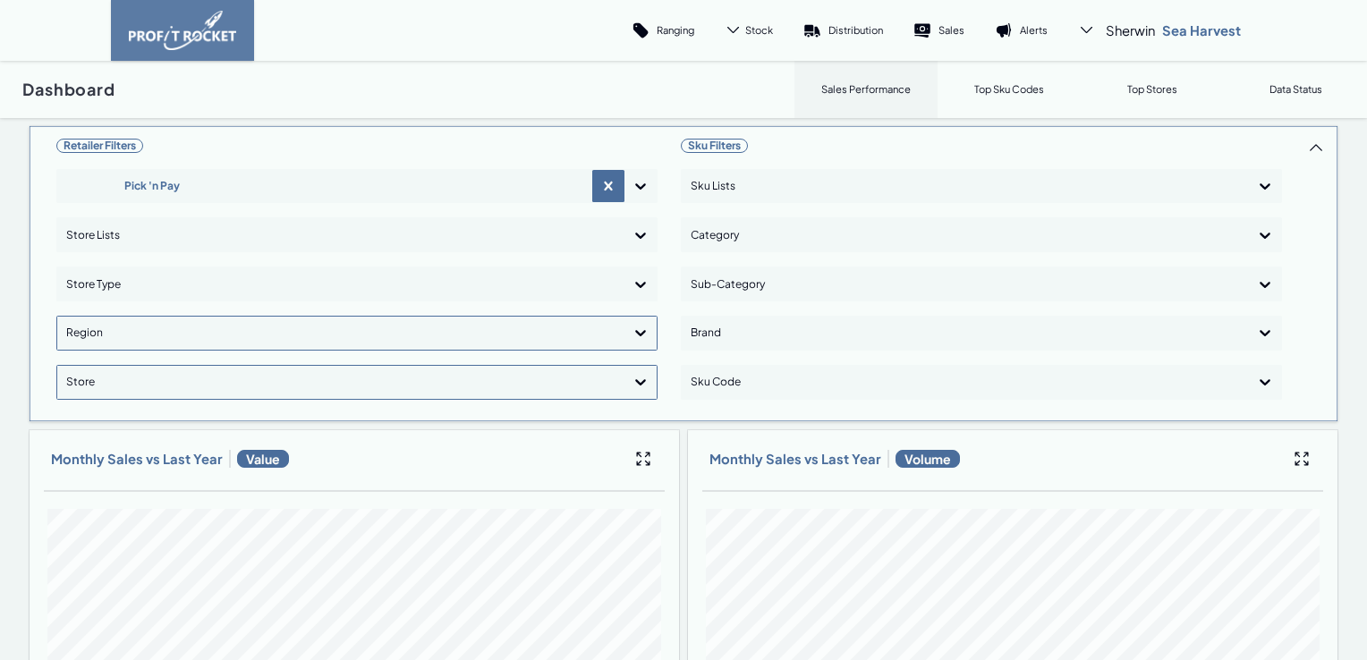
click at [637, 333] on icon at bounding box center [640, 334] width 11 height 6
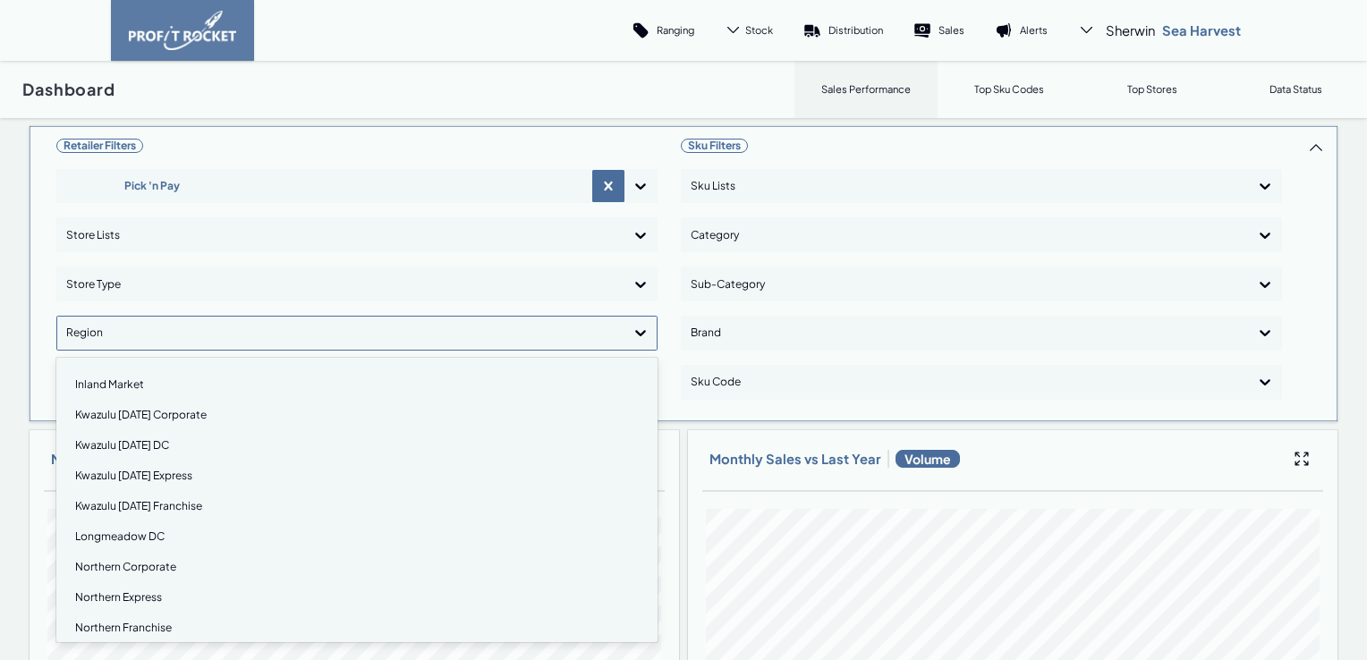
scroll to position [268, 0]
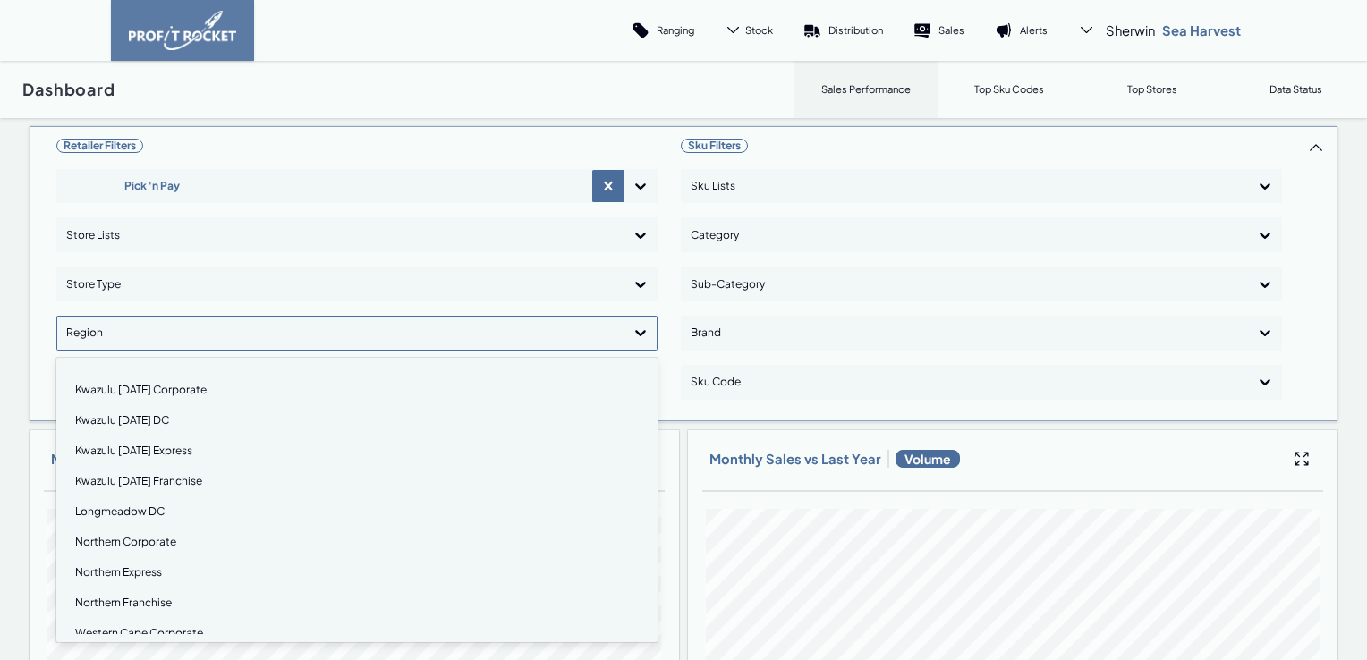
click at [133, 388] on div "Kwazulu [DATE] Corporate" at bounding box center [356, 390] width 585 height 30
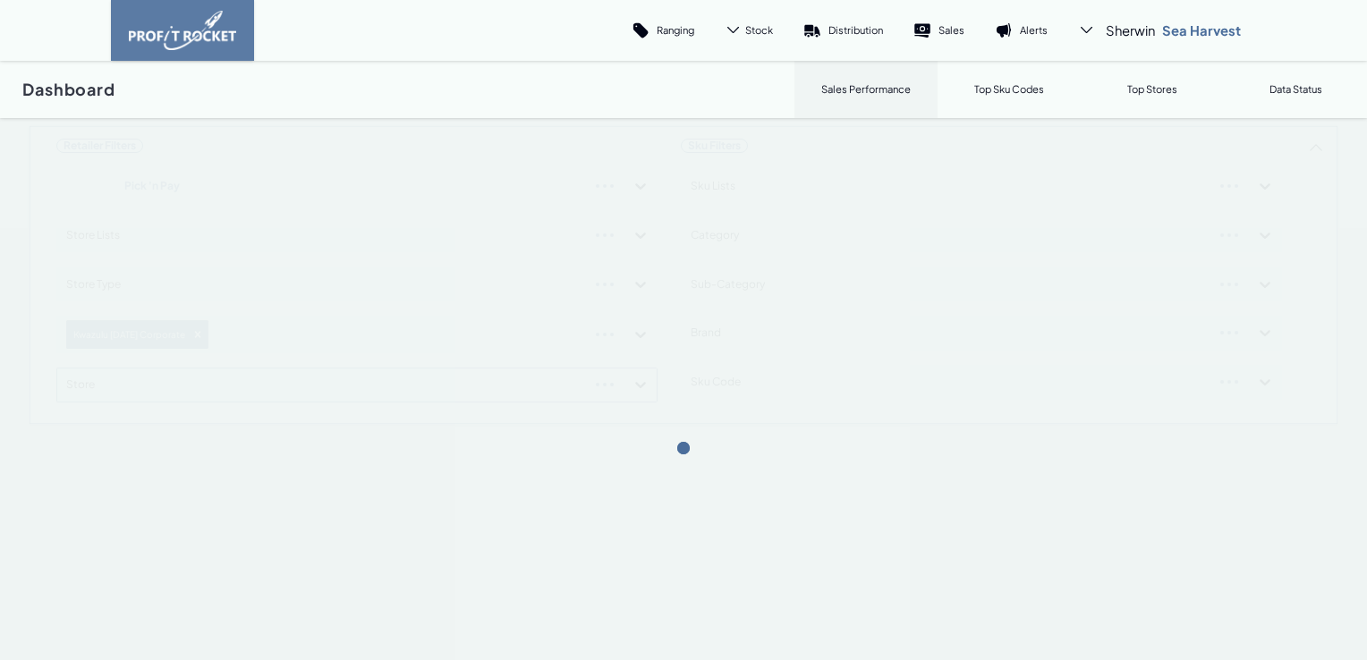
click at [639, 333] on div "Retailer Filters Pick 'n Pay Store Lists Store Type Kwazulu Natal Corporate Sto…" at bounding box center [683, 275] width 1309 height 300
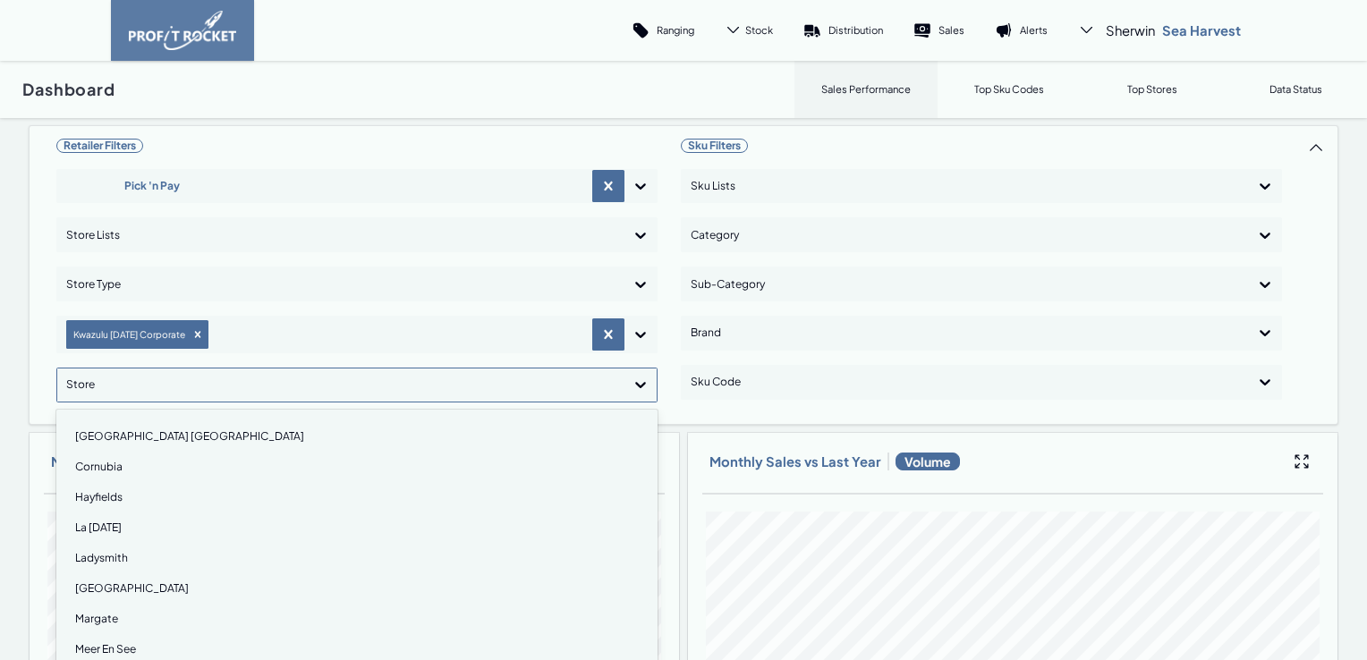
click at [634, 386] on icon at bounding box center [640, 385] width 18 height 18
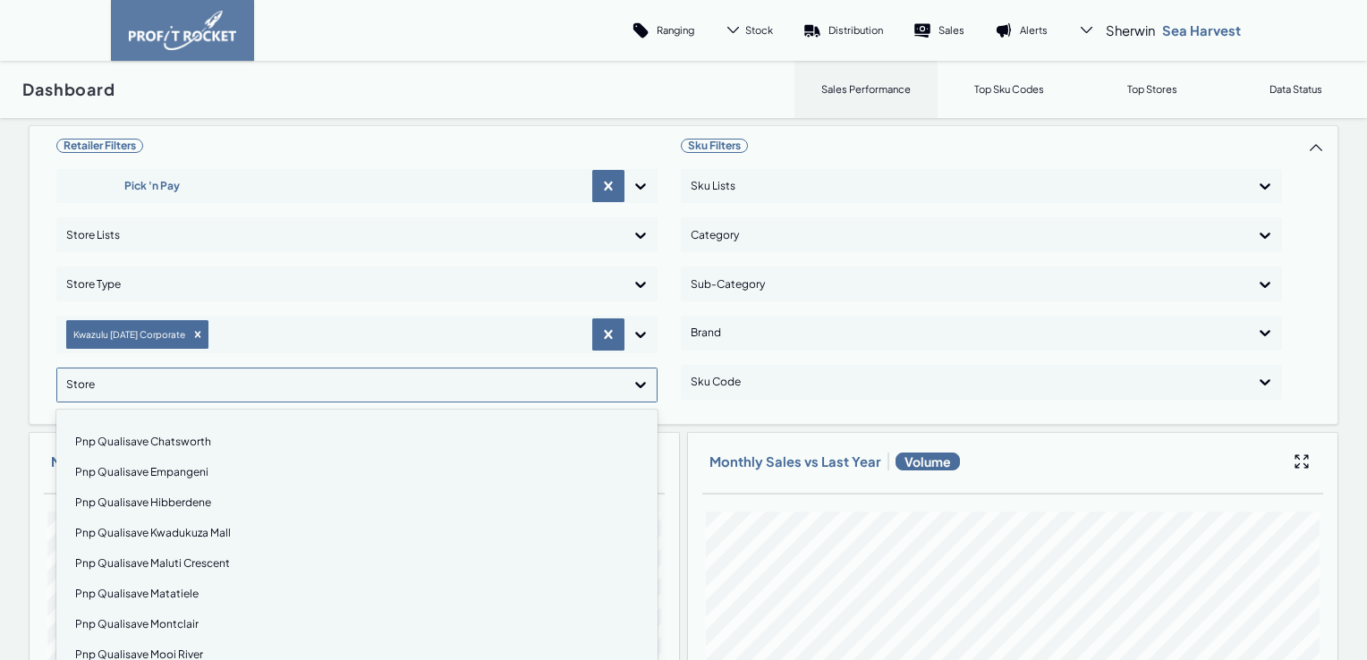
click at [148, 442] on div "Pnp Qualisave Chatsworth" at bounding box center [356, 442] width 585 height 30
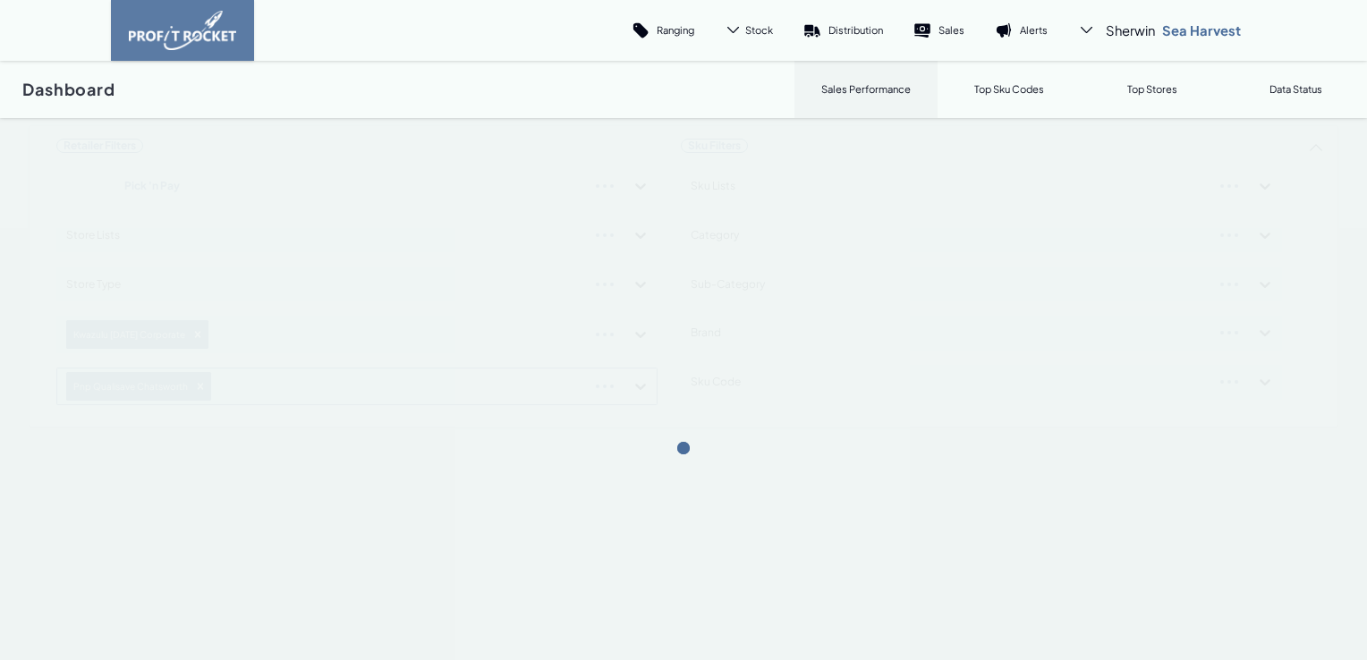
click at [637, 383] on div "Retailer Filters Pick 'n Pay Store Lists Store Type Kwazulu Natal Corporate Pnp…" at bounding box center [683, 276] width 1309 height 302
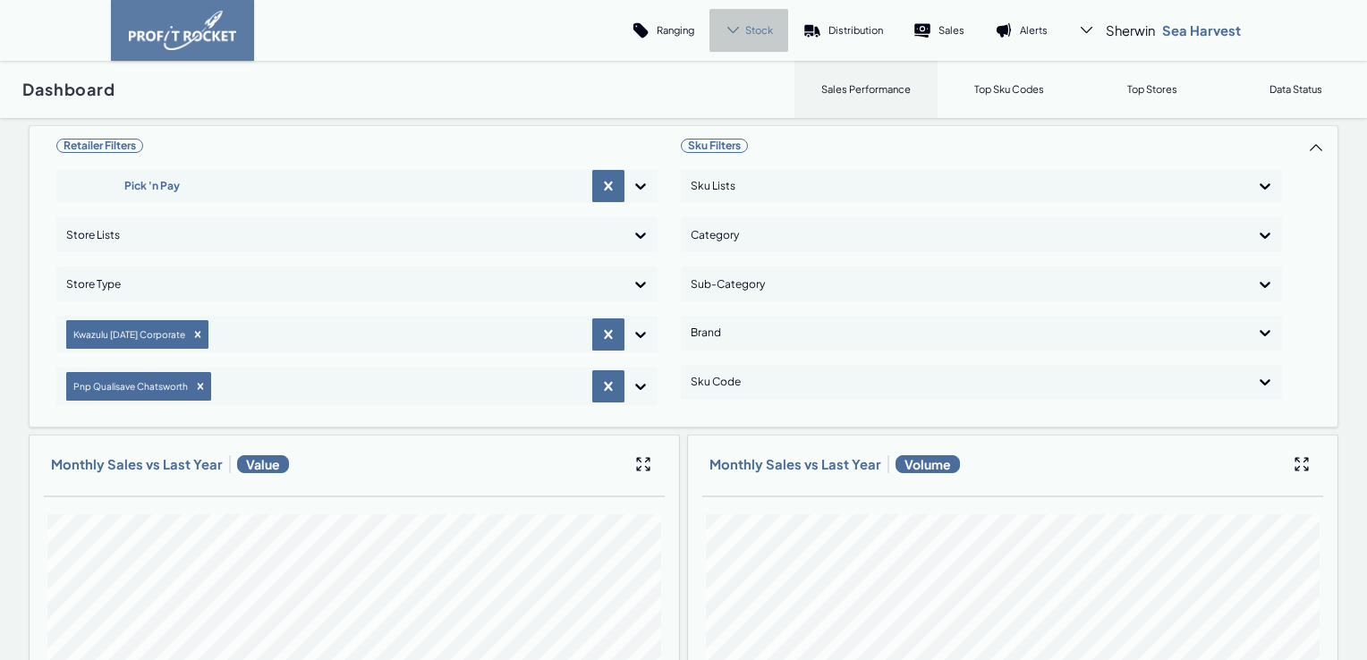
click at [747, 26] on span "Stock" at bounding box center [759, 29] width 28 height 13
click at [737, 120] on p "Cover" at bounding box center [743, 122] width 30 height 13
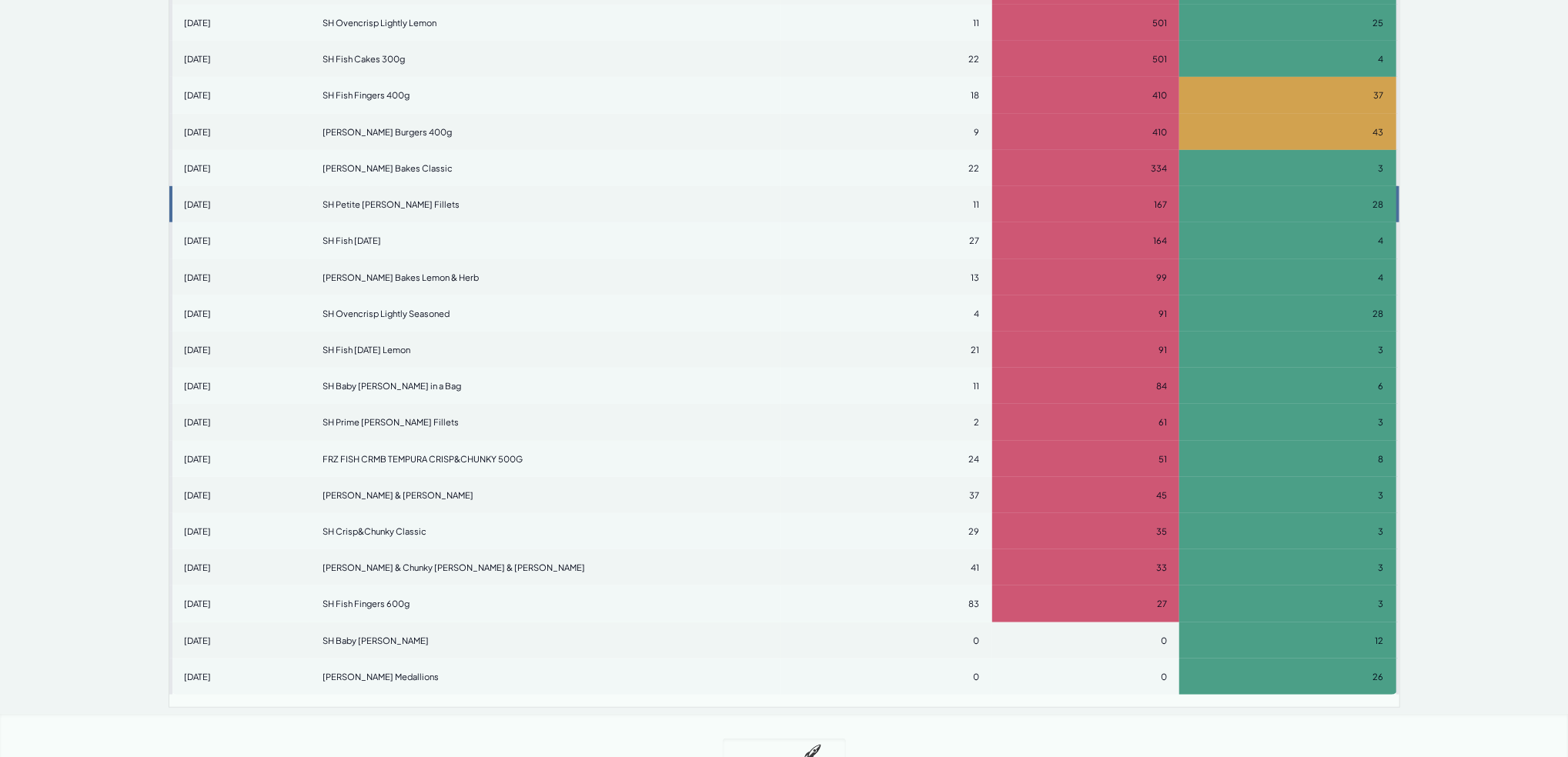
scroll to position [254, 0]
drag, startPoint x: 1110, startPoint y: 0, endPoint x: 1008, endPoint y: 354, distance: 368.4
click at [1008, 354] on td "91" at bounding box center [1086, 350] width 188 height 36
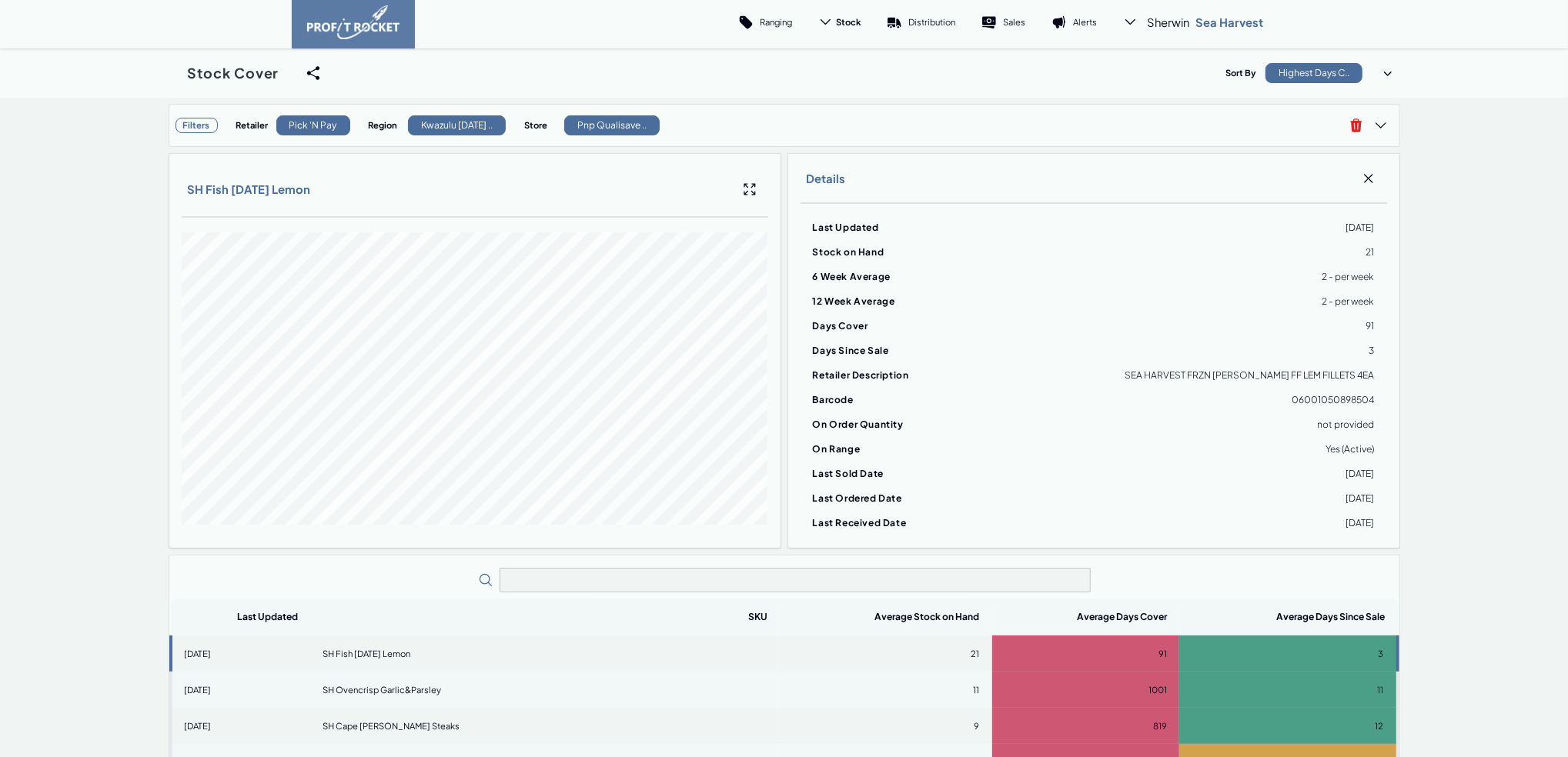
scroll to position [0, 0]
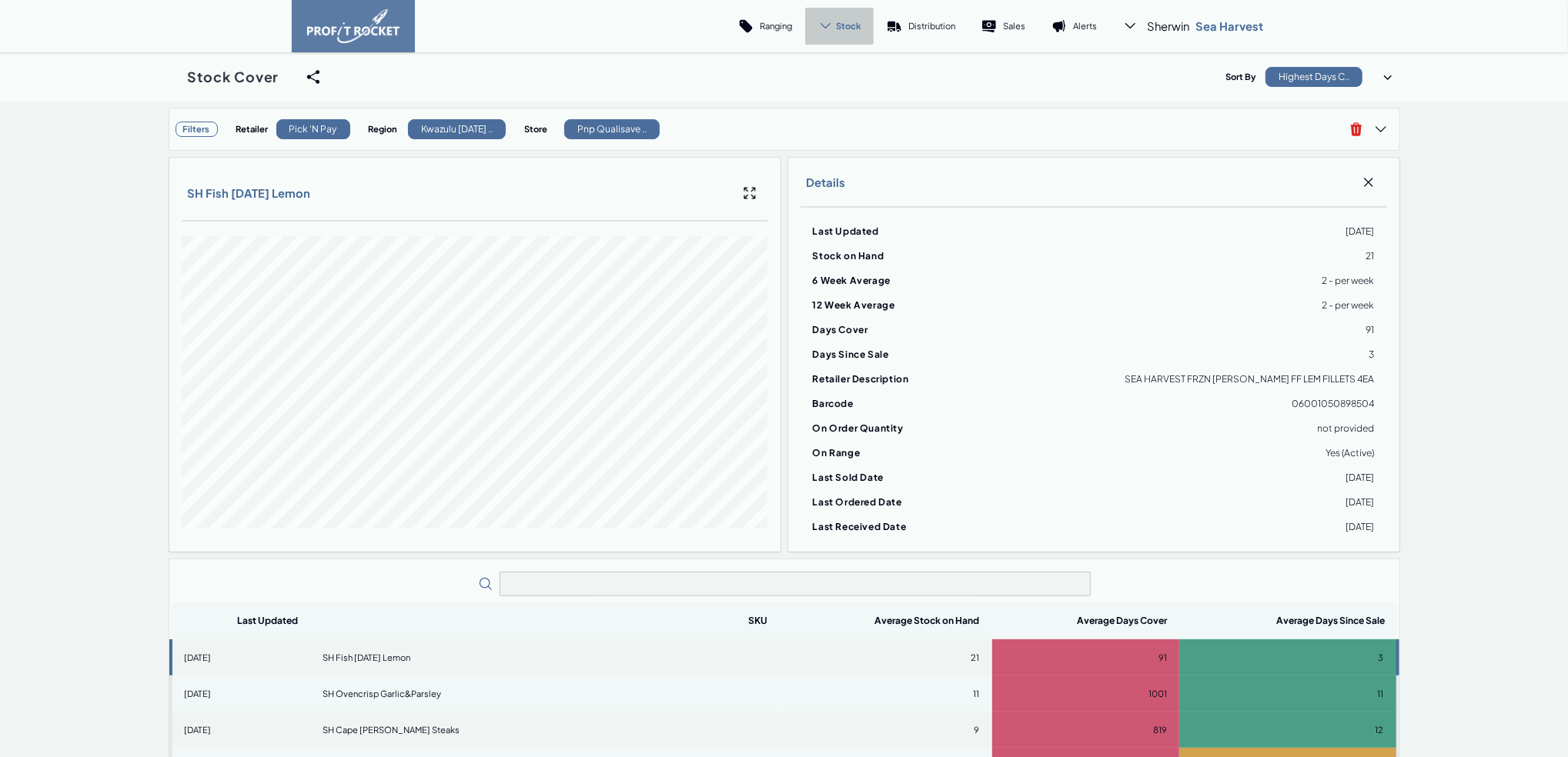
click at [842, 26] on span "Stock" at bounding box center [848, 25] width 25 height 11
click at [843, 62] on link "Trend" at bounding box center [824, 69] width 86 height 37
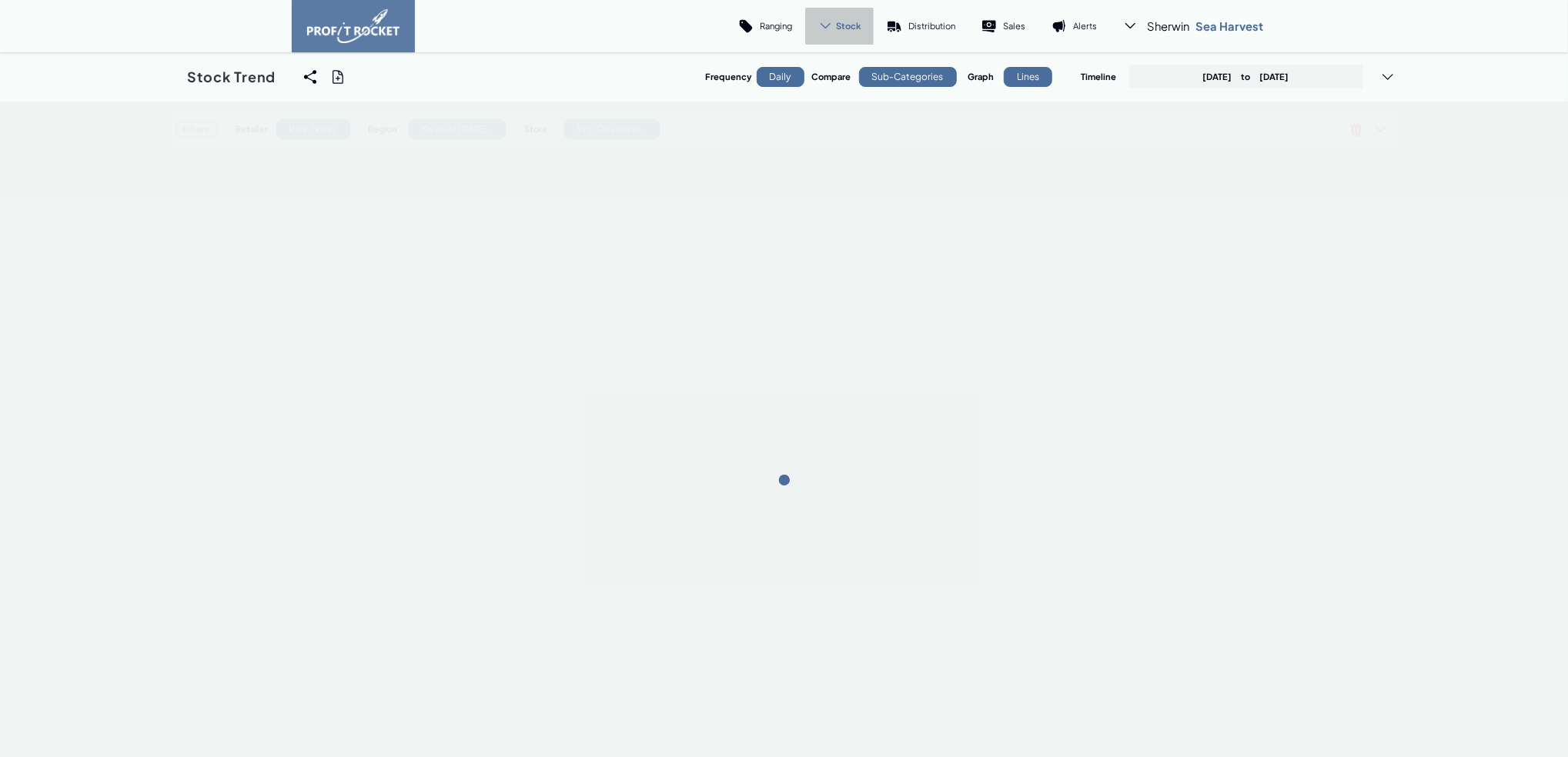
click at [836, 23] on span "Stock" at bounding box center [848, 25] width 25 height 11
click at [828, 98] on link "Cover" at bounding box center [824, 106] width 86 height 37
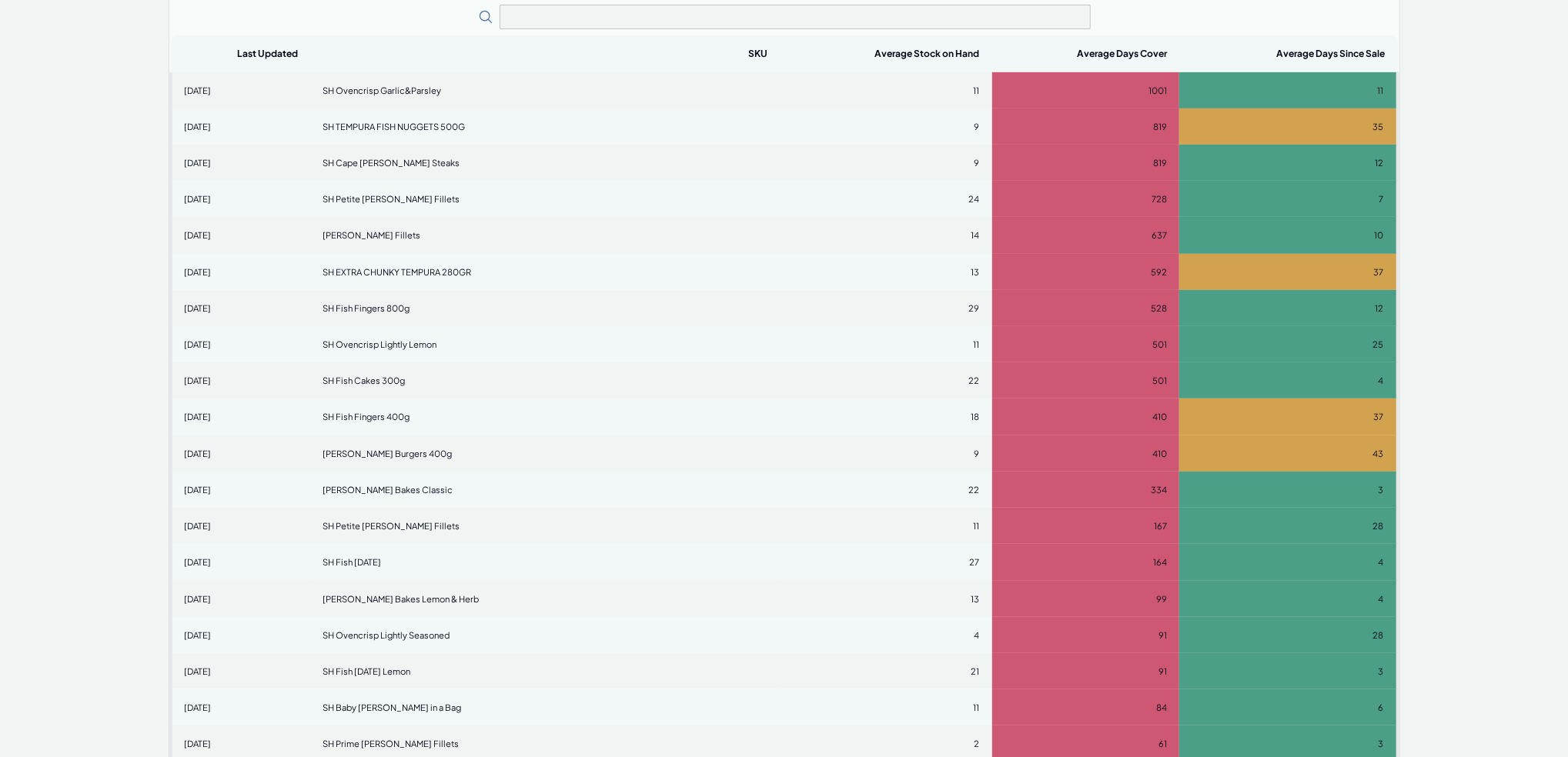
drag, startPoint x: 1398, startPoint y: 0, endPoint x: 1461, endPoint y: 681, distance: 683.9
click at [1176, 567] on div "Filters Retailer Pick 'n Pay Region Kwazulu Natal .. Store Pnp Qualisave .. Day…" at bounding box center [784, 167] width 1568 height 1228
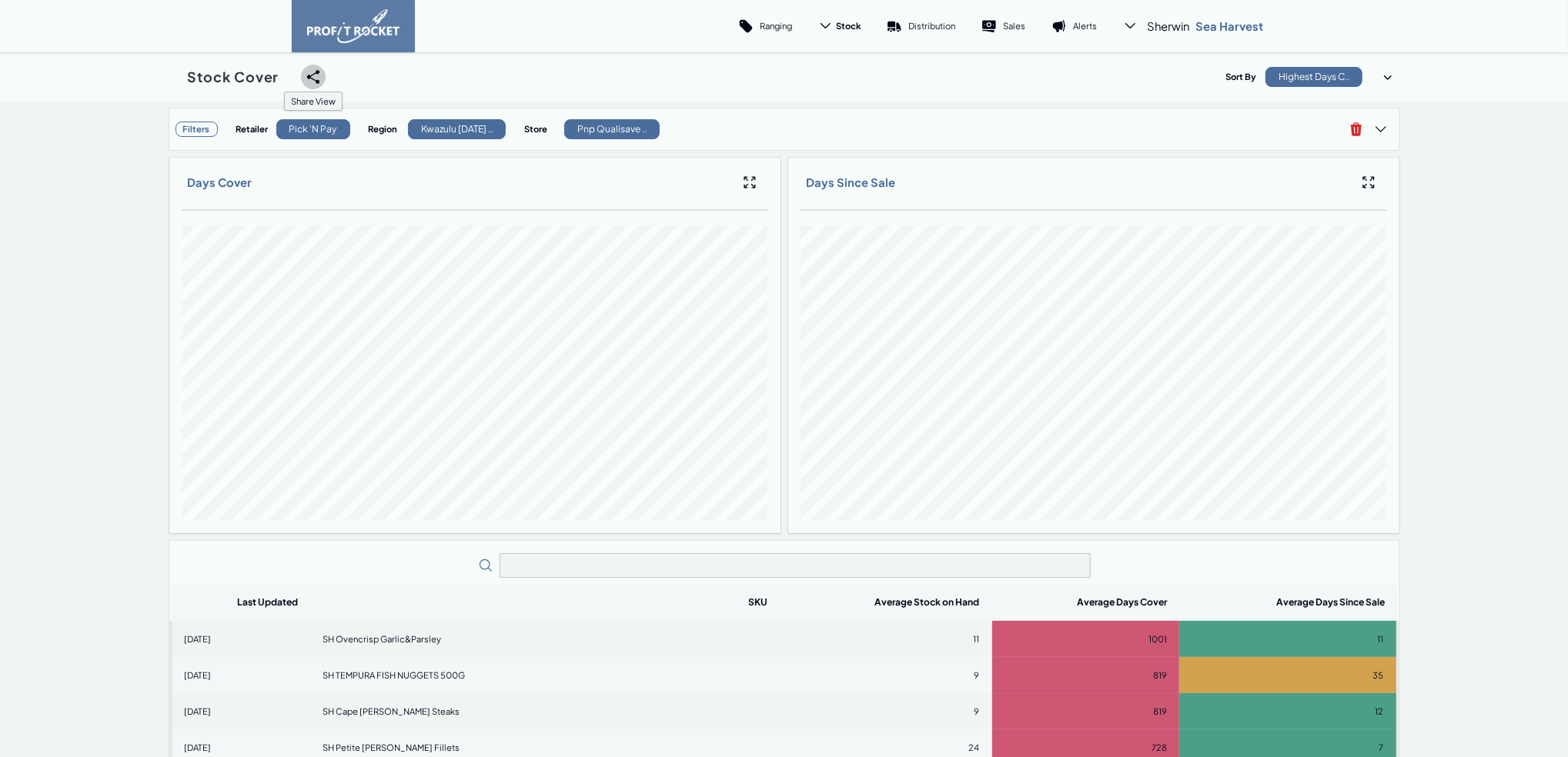
click at [307, 73] on icon at bounding box center [313, 77] width 12 height 14
click at [169, 77] on input "checkbox" at bounding box center [169, 77] width 0 height 0
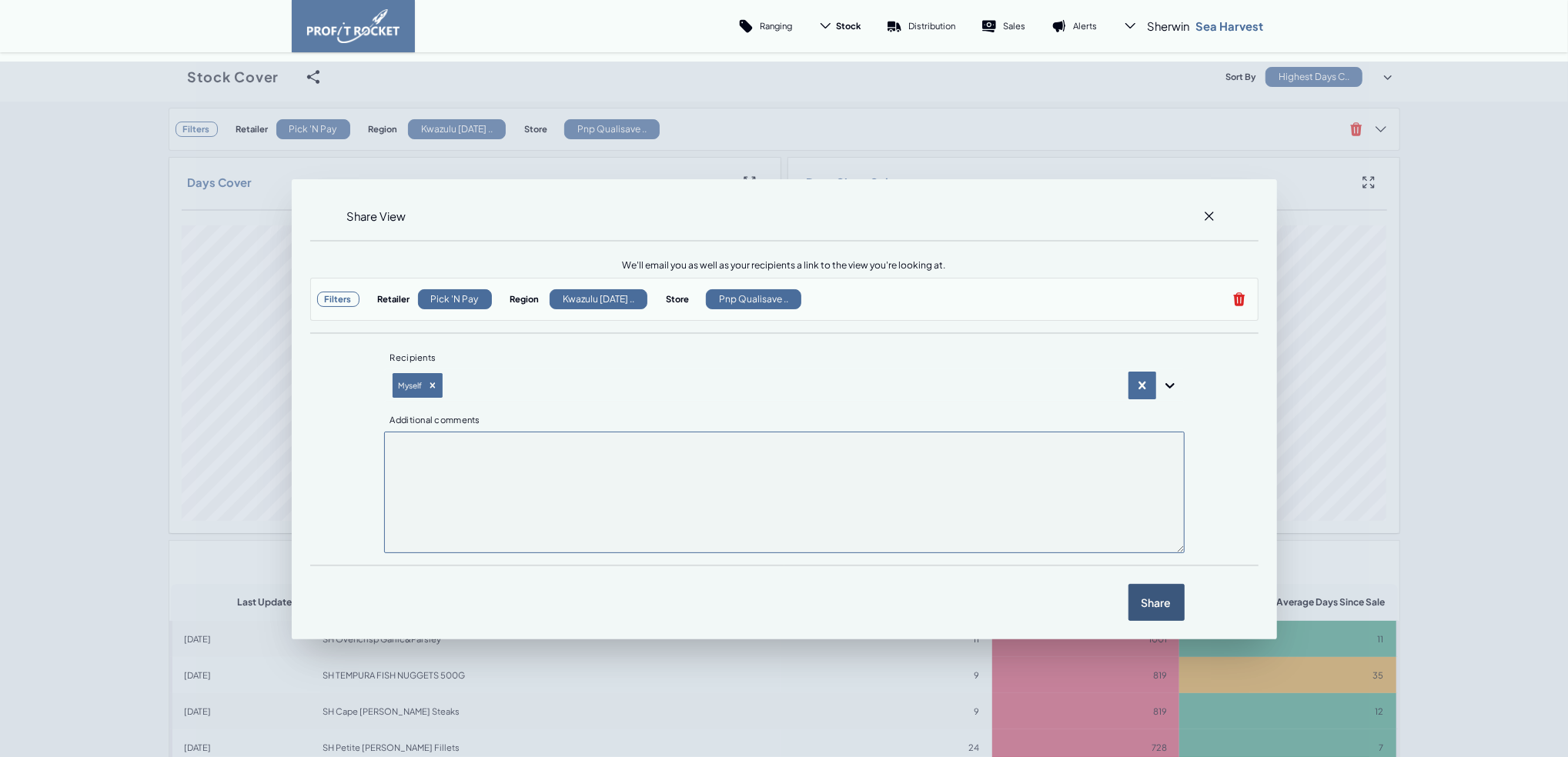
click at [1157, 567] on label "Share" at bounding box center [1156, 602] width 56 height 37
click at [169, 77] on input "checkbox" at bounding box center [169, 77] width 0 height 0
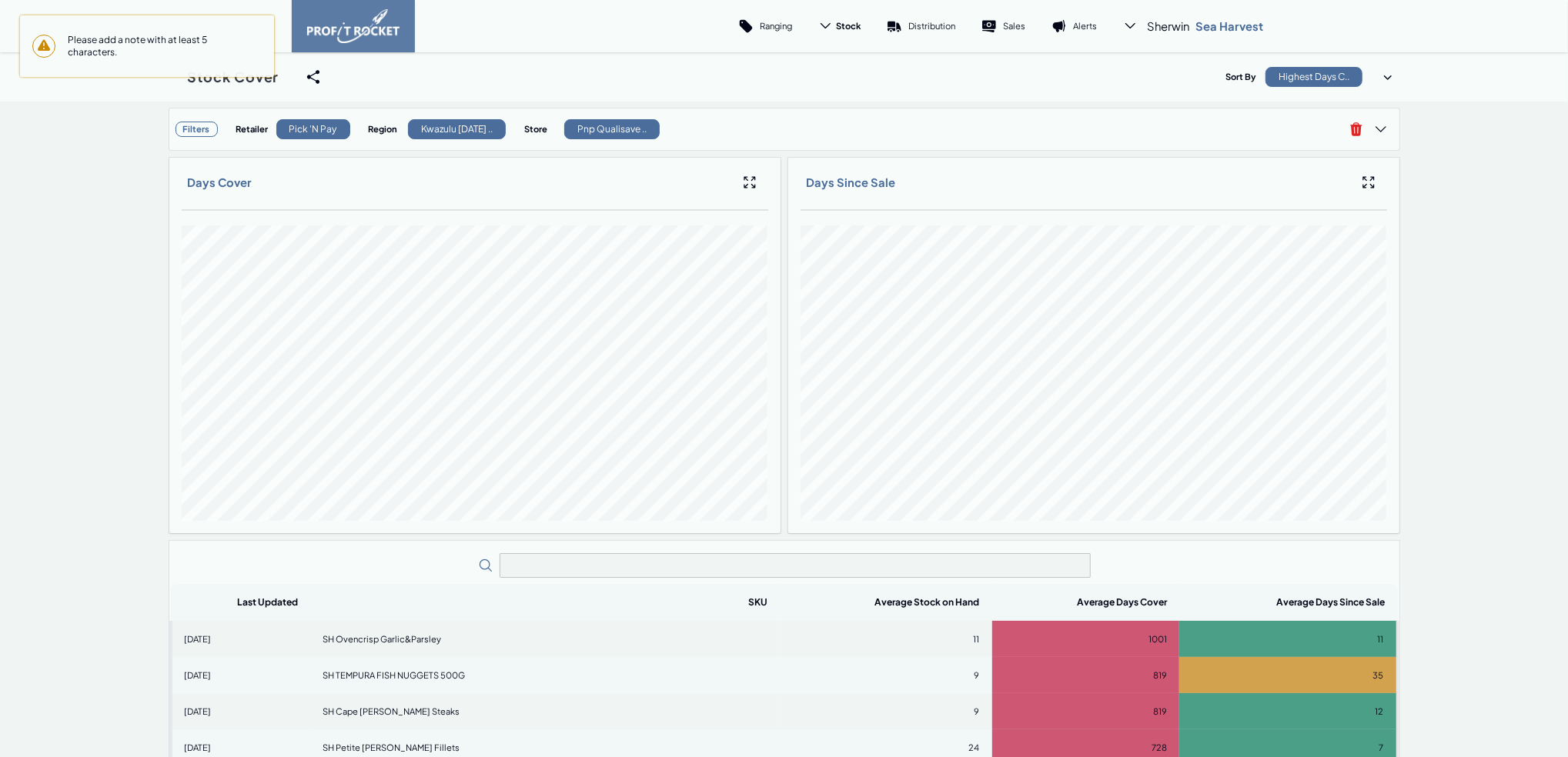
click at [145, 46] on span "Please add a note with at least 5 characters." at bounding box center [158, 46] width 207 height 37
click at [306, 77] on icon at bounding box center [313, 77] width 15 height 15
click at [169, 77] on input "checkbox" at bounding box center [169, 77] width 0 height 0
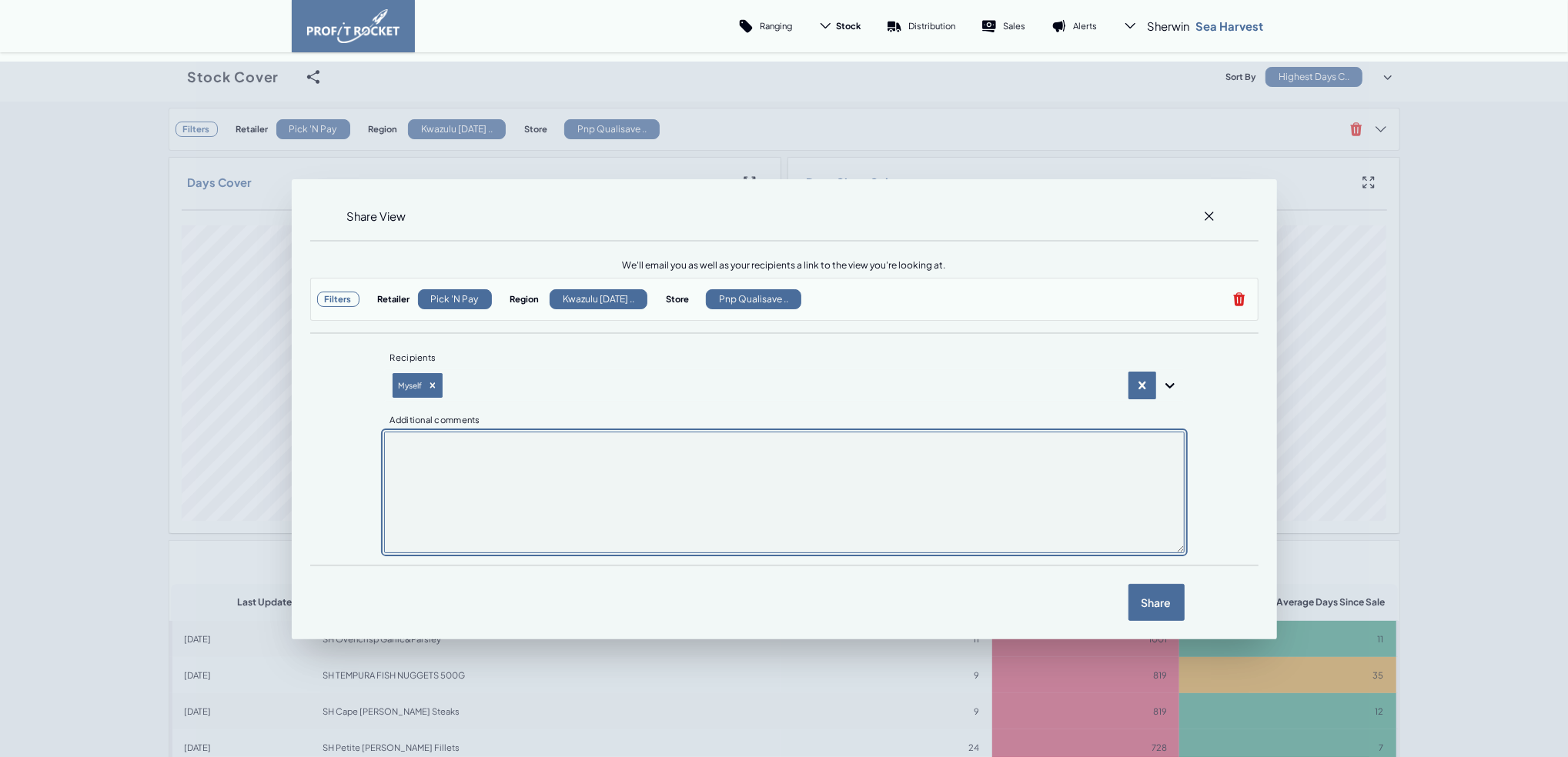
click at [463, 459] on textarea at bounding box center [784, 492] width 800 height 121
type textarea "SOH - Store closure 28 September 2025"
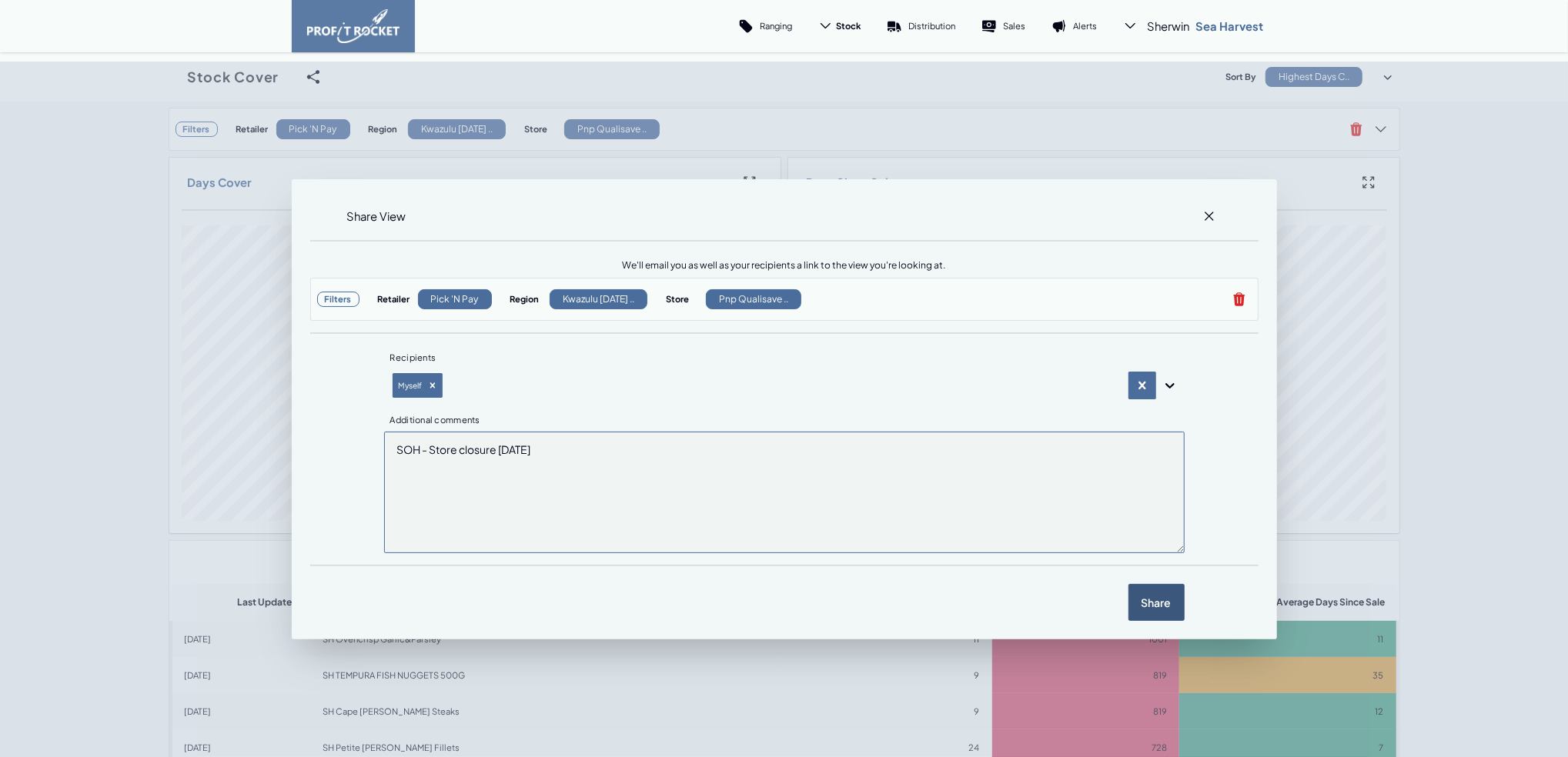
click at [1167, 567] on label "Share" at bounding box center [1156, 602] width 56 height 37
click at [169, 77] on input "checkbox" at bounding box center [169, 77] width 0 height 0
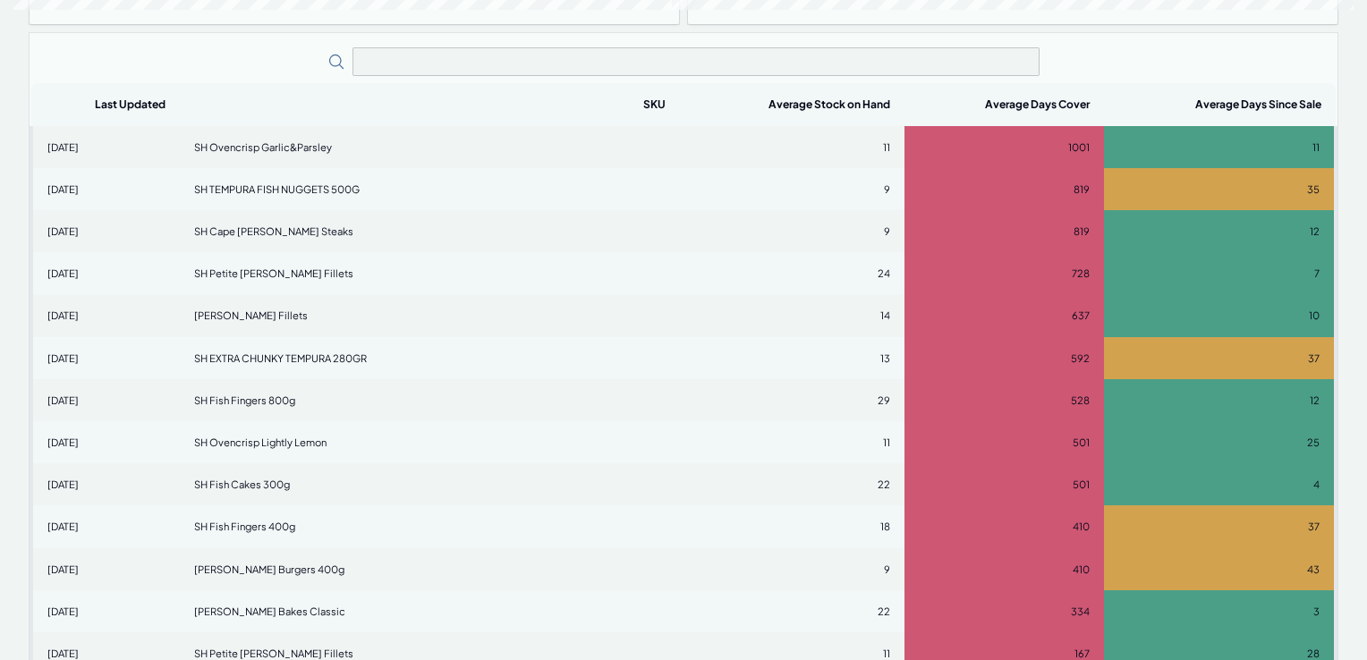
scroll to position [596, 0]
drag, startPoint x: 1613, startPoint y: 0, endPoint x: 635, endPoint y: 359, distance: 1041.4
click at [680, 359] on td "13" at bounding box center [792, 358] width 225 height 42
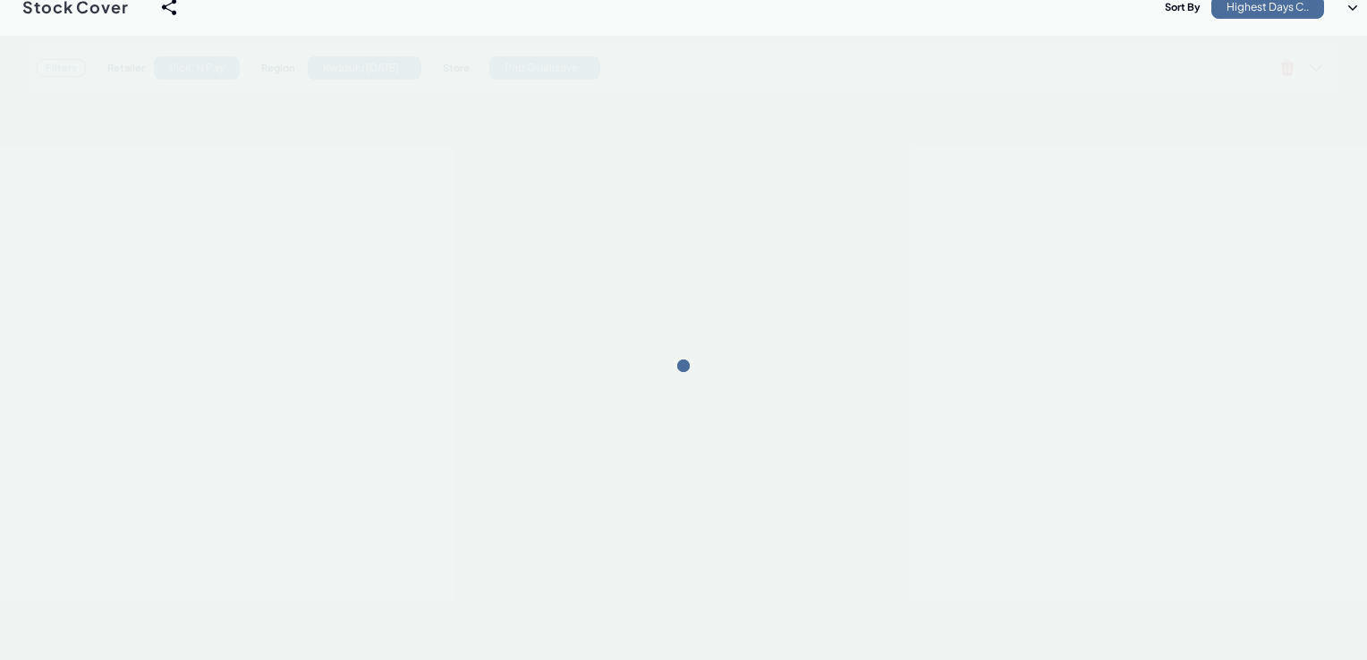
scroll to position [0, 0]
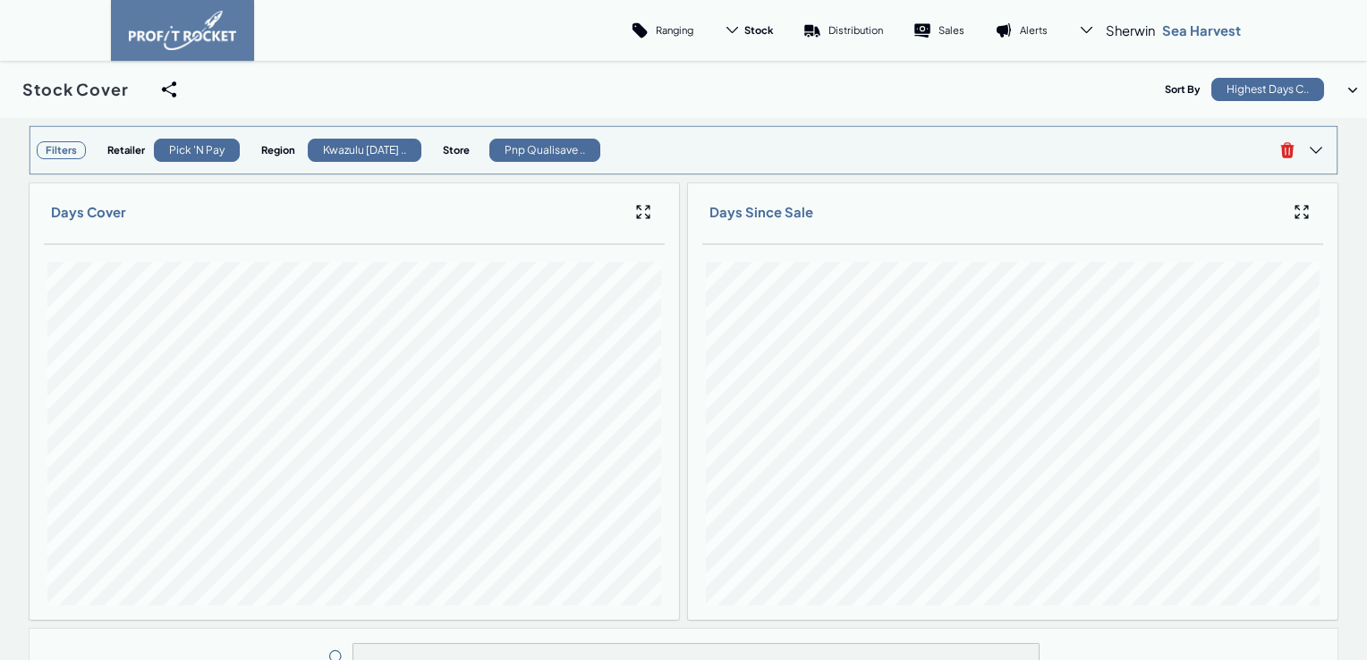
click at [66, 148] on h3 "Filters" at bounding box center [61, 150] width 49 height 18
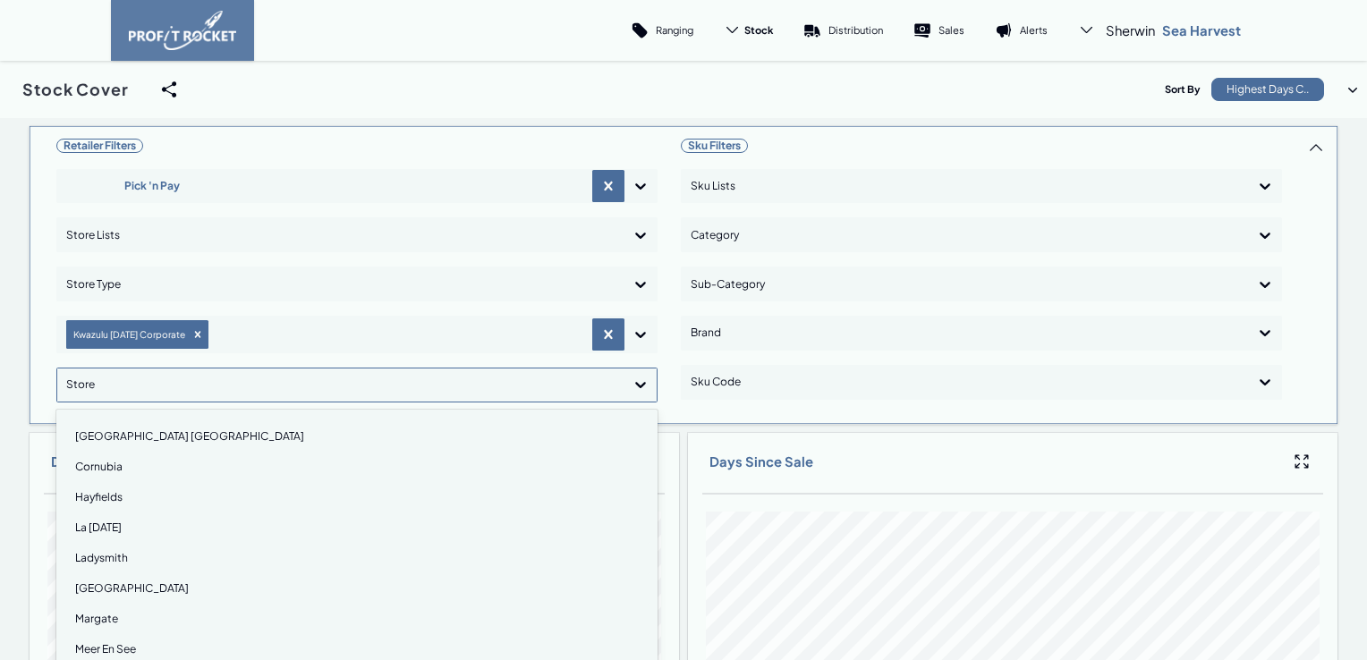
click at [633, 387] on icon at bounding box center [640, 385] width 18 height 18
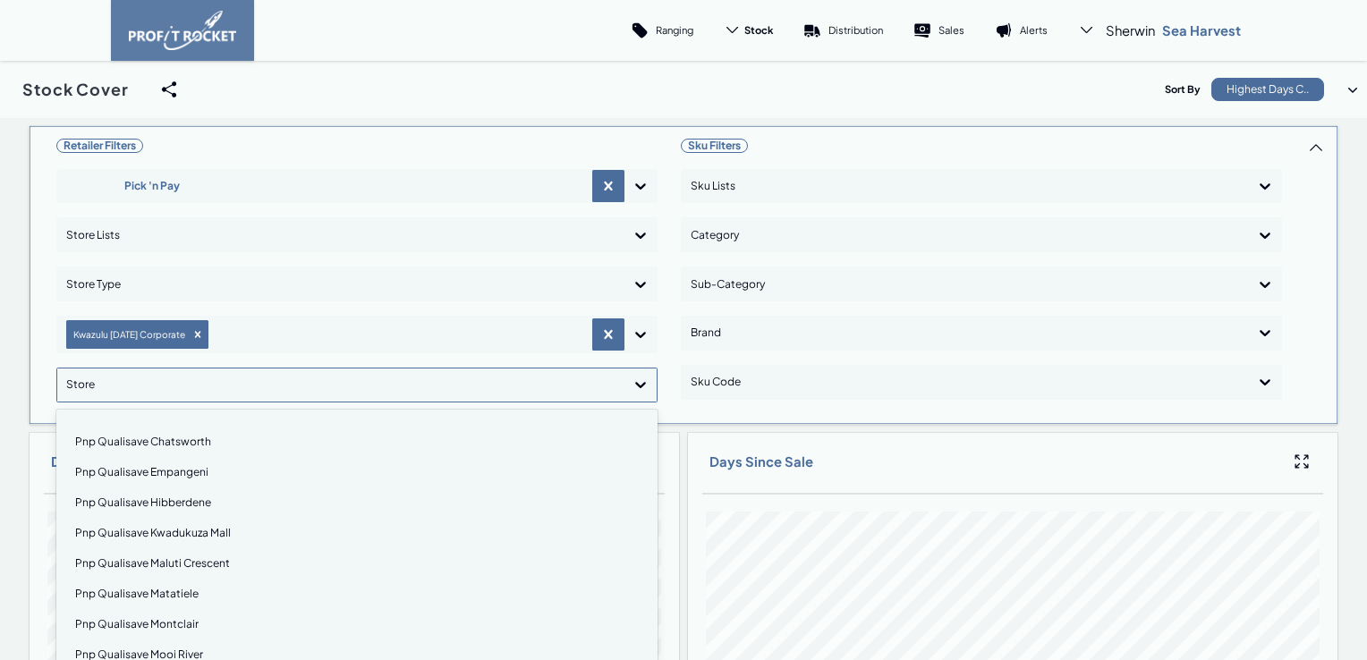
scroll to position [358, 0]
click at [157, 590] on div "Pnp Qualisave [GEOGRAPHIC_DATA]" at bounding box center [356, 596] width 585 height 30
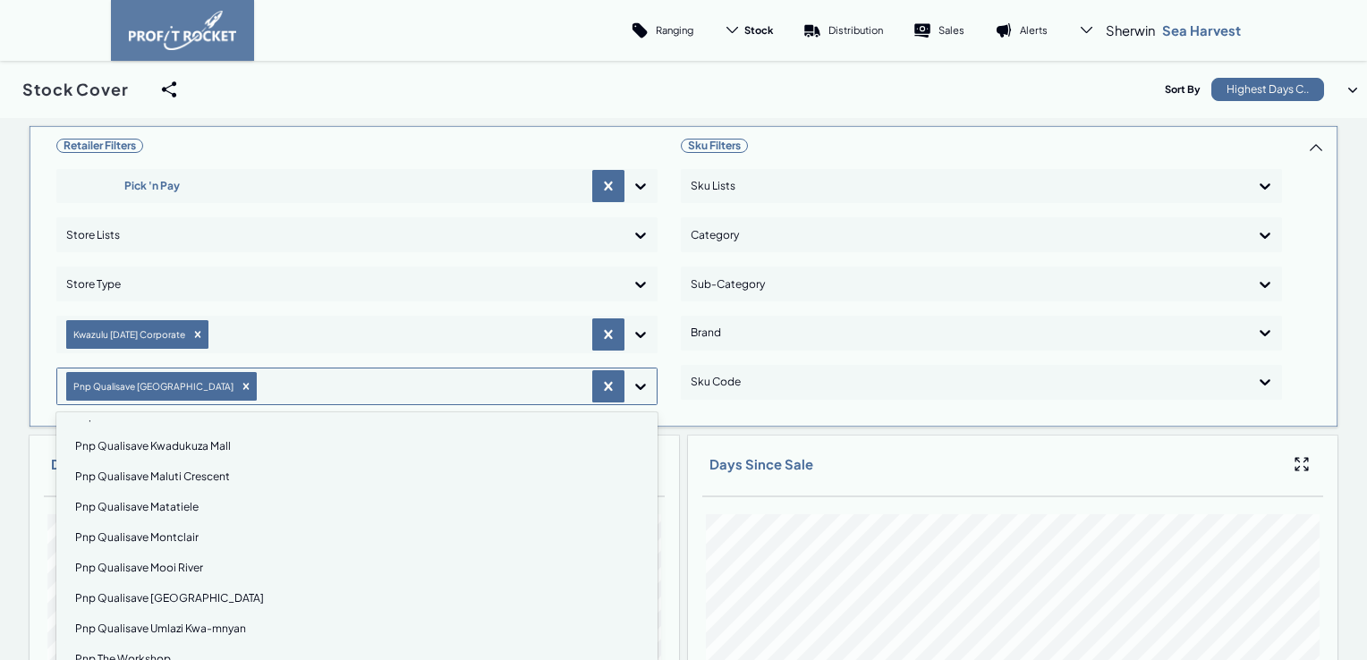
click at [637, 386] on div "Retailer Filters Pick 'n Pay Store Lists Store Type Kwazulu Natal Corporate opt…" at bounding box center [356, 276] width 601 height 286
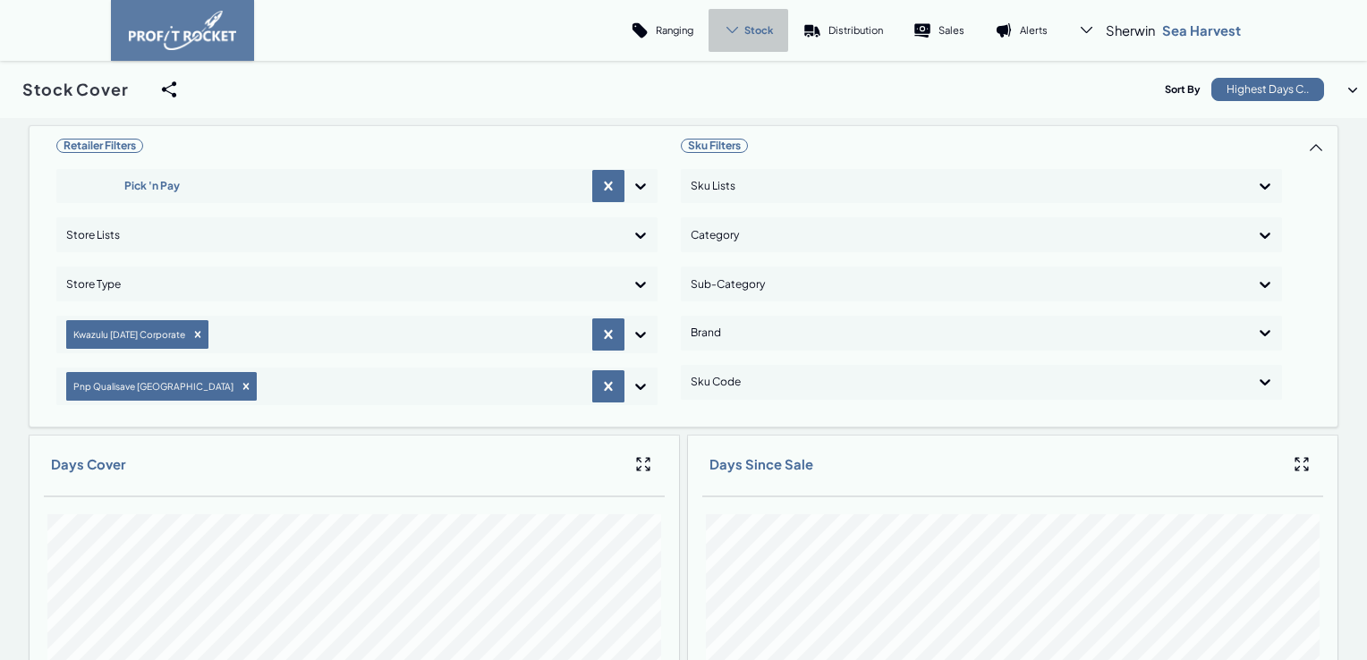
click at [748, 31] on span "Stock" at bounding box center [758, 29] width 29 height 13
click at [733, 121] on p "Cover" at bounding box center [743, 122] width 30 height 13
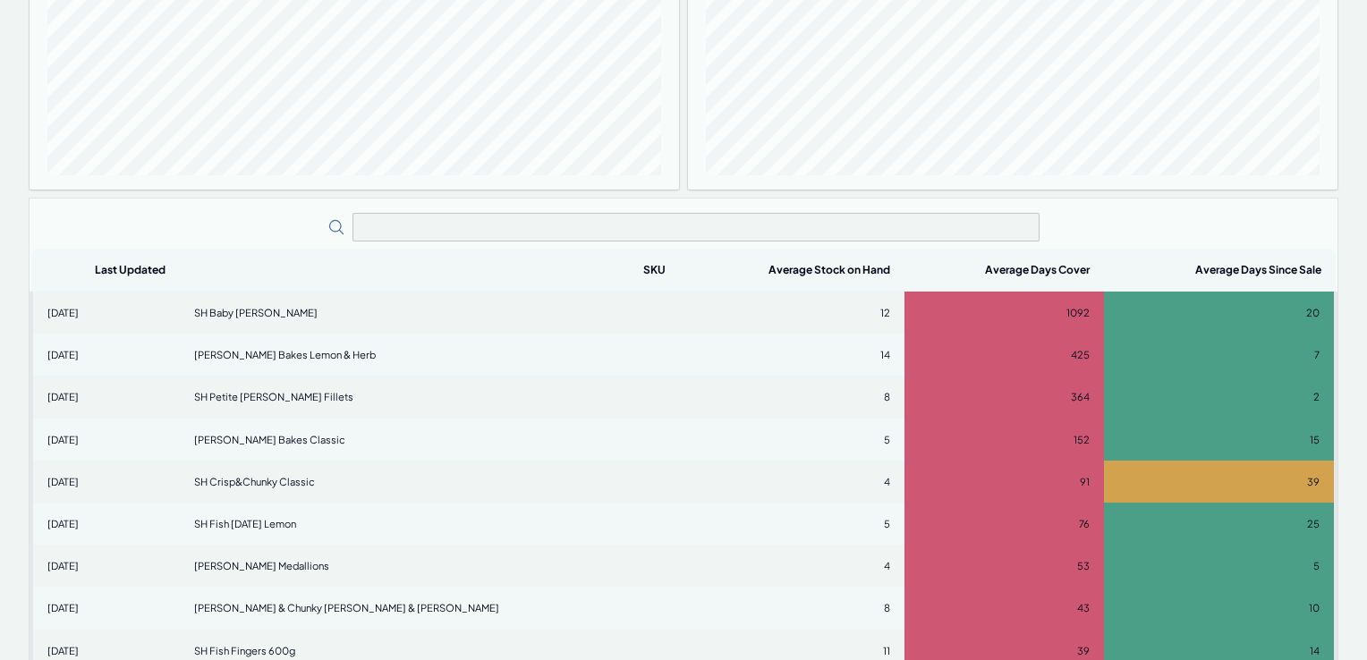
scroll to position [894, 0]
